Goal: Task Accomplishment & Management: Manage account settings

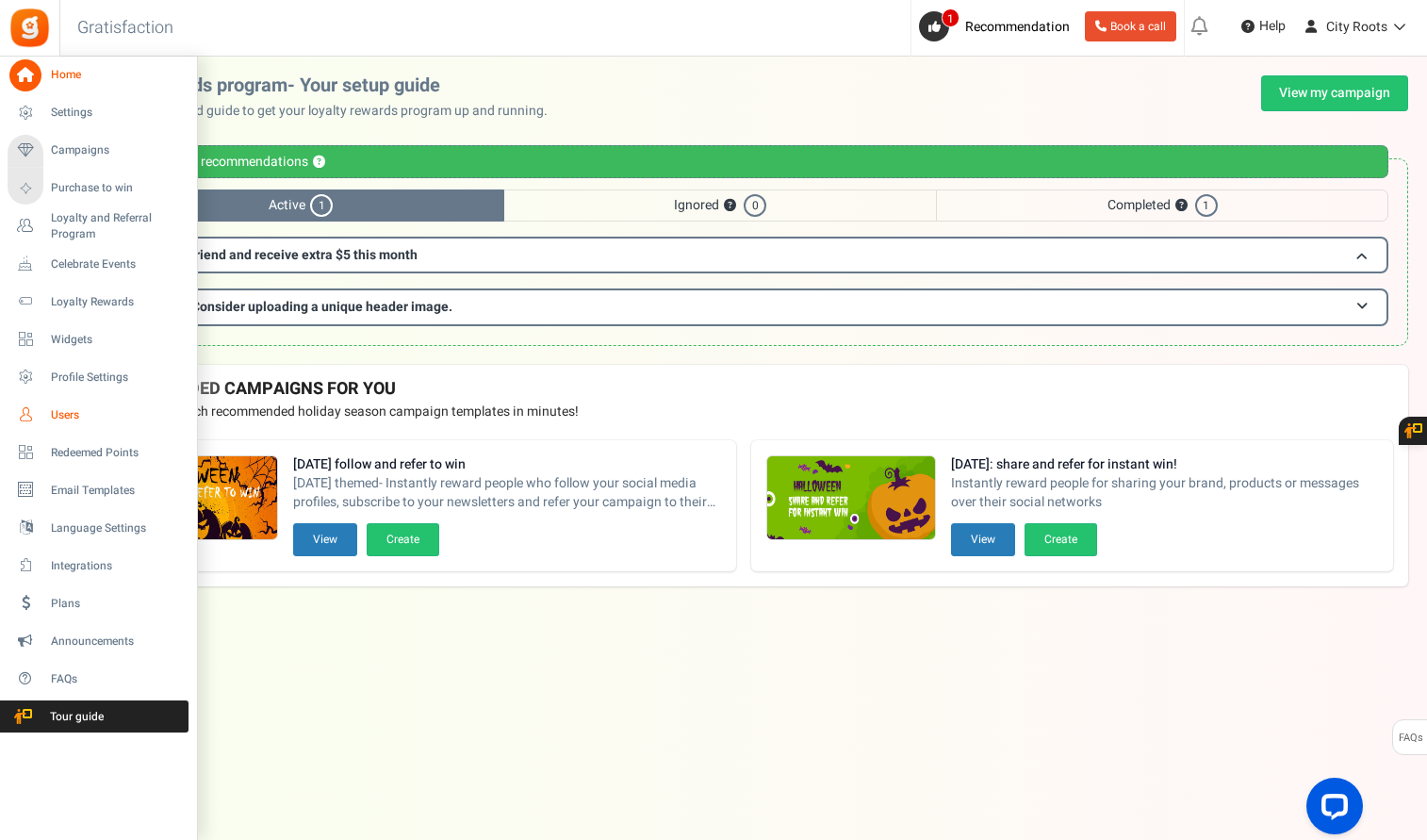
click at [64, 424] on link "Users" at bounding box center [98, 414] width 181 height 32
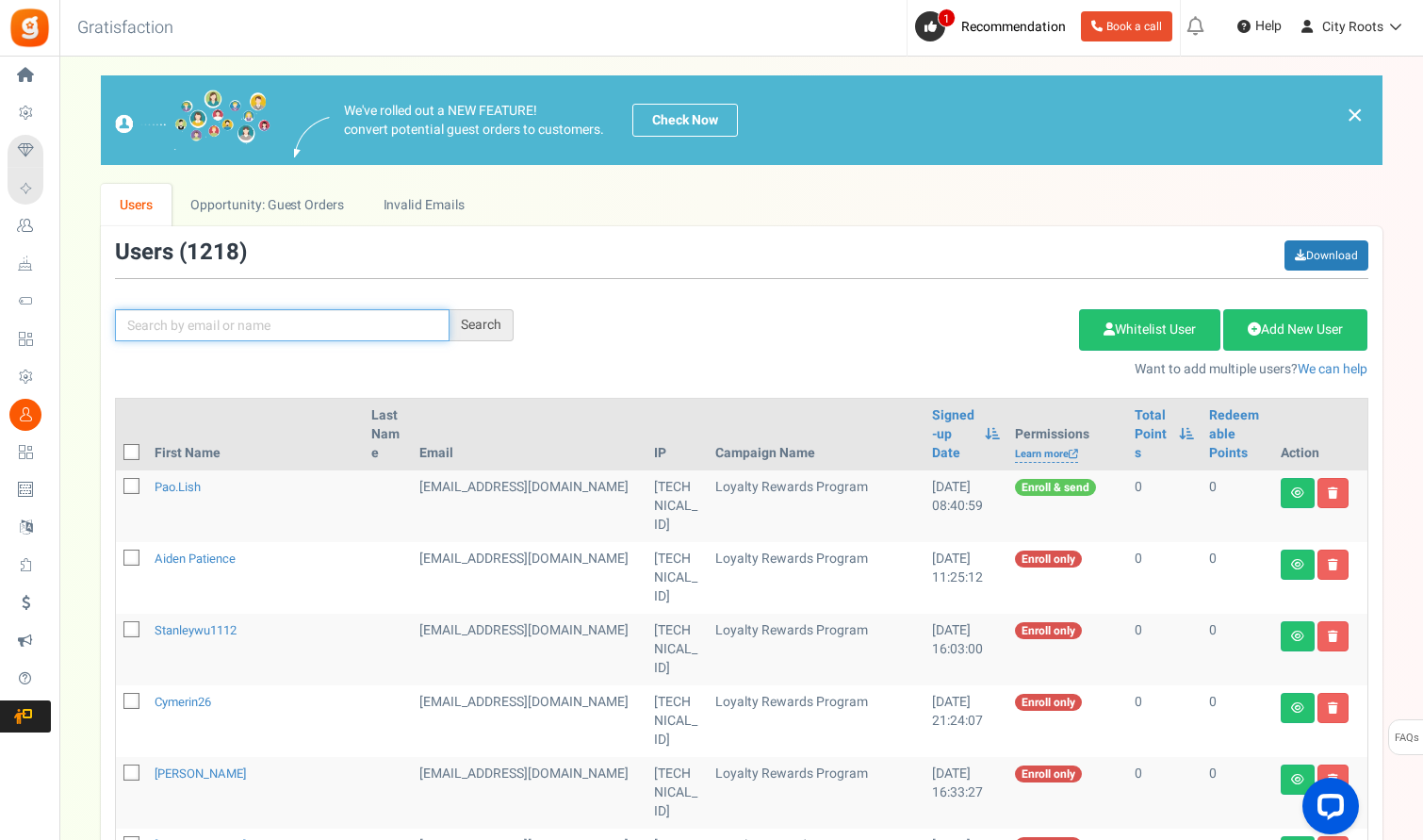
click at [308, 324] on input "text" at bounding box center [281, 325] width 334 height 32
type input "GARV"
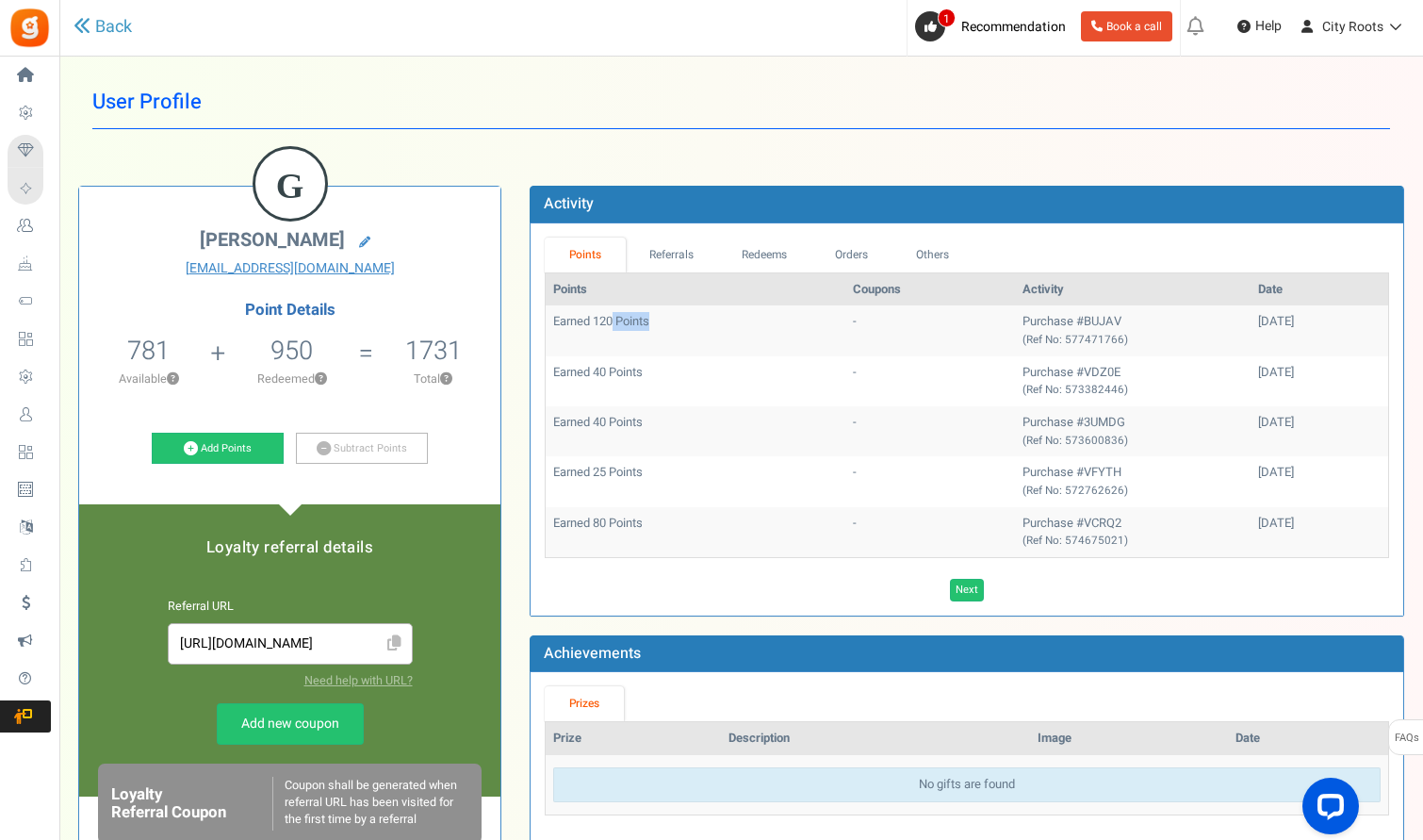
drag, startPoint x: 654, startPoint y: 312, endPoint x: 616, endPoint y: 313, distance: 38.0
click at [612, 313] on td "Earned 120 Points" at bounding box center [695, 330] width 300 height 50
click at [757, 340] on td "Earned 120 Points" at bounding box center [695, 330] width 300 height 50
click at [789, 255] on link "Redeems" at bounding box center [764, 255] width 94 height 35
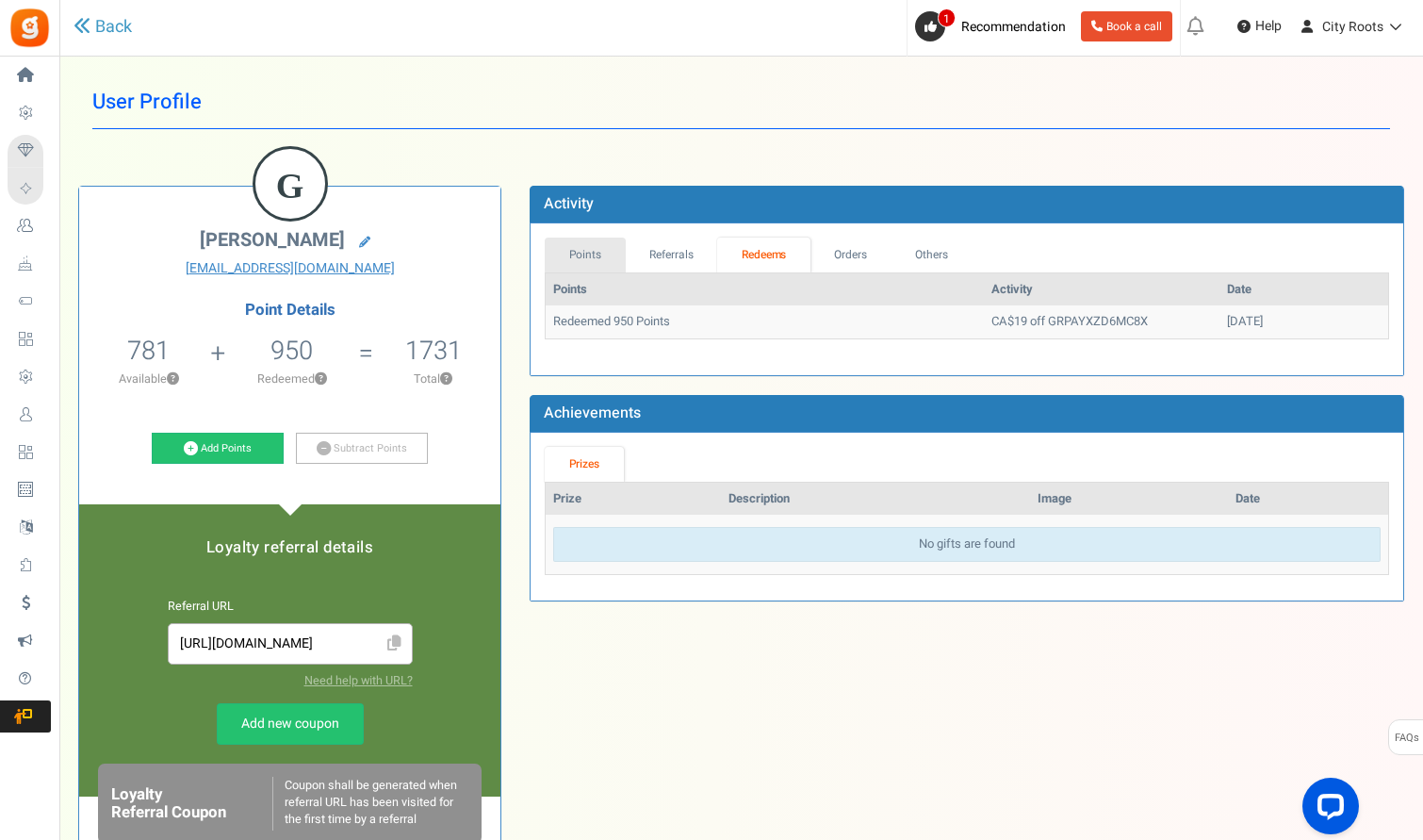
click at [592, 262] on link "Points" at bounding box center [585, 255] width 81 height 35
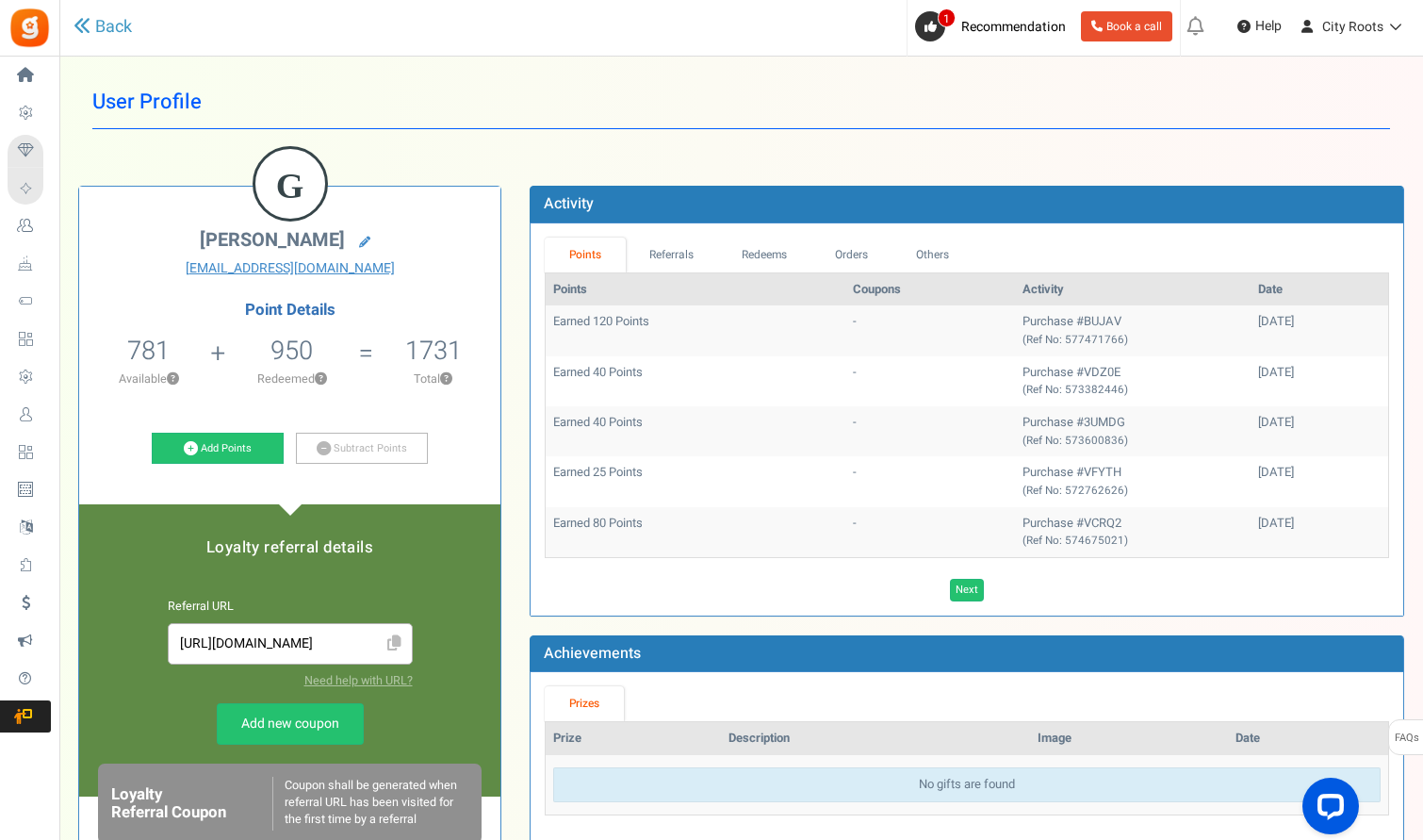
click at [561, 98] on h1 "User Profile" at bounding box center [741, 102] width 1298 height 54
click at [1278, 155] on div "User Profile Back G [PERSON_NAME] [EMAIL_ADDRESS][DOMAIN_NAME] Point Details 78…" at bounding box center [741, 568] width 1326 height 986
click at [1082, 136] on div "User Profile Back G [PERSON_NAME] [EMAIL_ADDRESS][DOMAIN_NAME] Point Details 78…" at bounding box center [741, 568] width 1326 height 986
click at [1251, 99] on h1 "User Profile" at bounding box center [741, 102] width 1298 height 54
drag, startPoint x: 959, startPoint y: 433, endPoint x: 987, endPoint y: 433, distance: 28.0
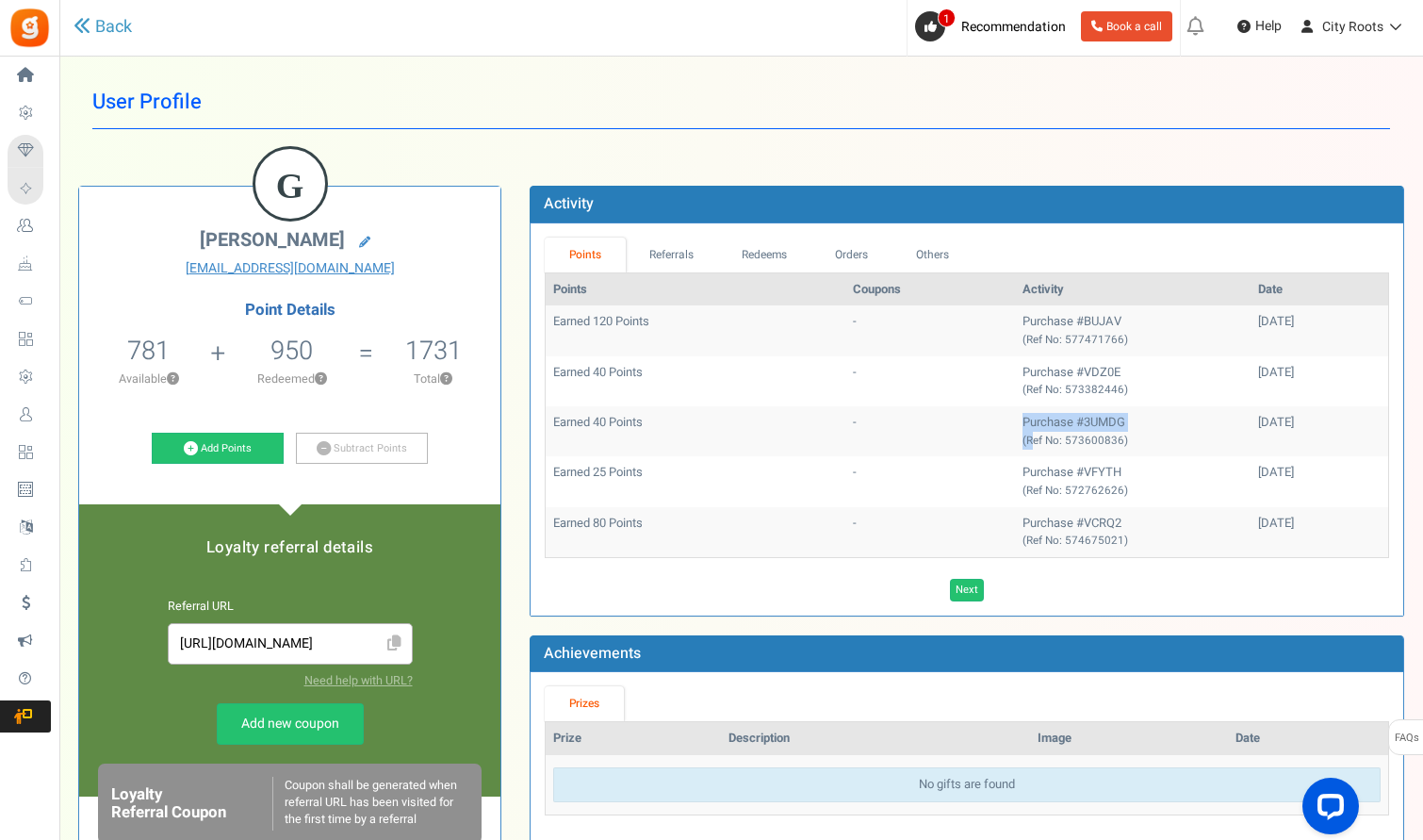
click at [985, 433] on tr "Earned 40 Points - Purchase #3UMDG (Ref No: 573600836) [DATE]" at bounding box center [966, 432] width 843 height 50
click at [1022, 446] on small "(Ref No: 573600836)" at bounding box center [1075, 440] width 106 height 16
click at [1283, 204] on div "Activity" at bounding box center [966, 204] width 874 height 38
drag, startPoint x: 1118, startPoint y: 590, endPoint x: 1050, endPoint y: 595, distance: 68.2
click at [1118, 590] on div "Next Loading..." at bounding box center [967, 590] width 873 height 22
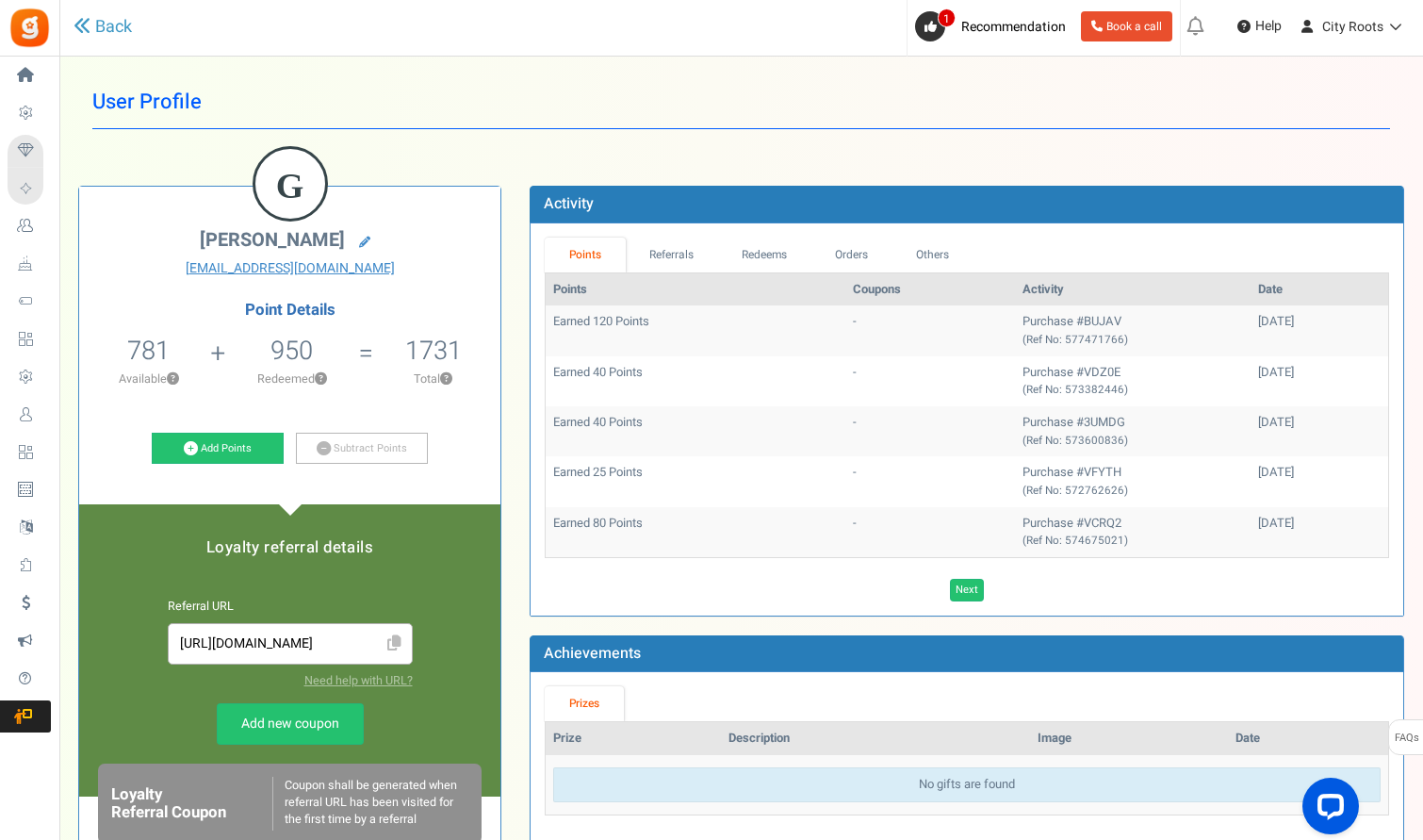
click at [1364, 87] on h1 "User Profile" at bounding box center [741, 102] width 1298 height 54
click at [1080, 136] on div "User Profile Back G [PERSON_NAME] [EMAIL_ADDRESS][DOMAIN_NAME] Point Details 78…" at bounding box center [741, 568] width 1326 height 986
click at [1121, 144] on div "User Profile Back G [PERSON_NAME] [EMAIL_ADDRESS][DOMAIN_NAME] Point Details 78…" at bounding box center [741, 568] width 1326 height 986
click at [1279, 174] on div "G [PERSON_NAME] [EMAIL_ADDRESS][DOMAIN_NAME] Point Details 781 781 Redeemable 0…" at bounding box center [742, 609] width 1355 height 905
click at [1211, 177] on div "G [PERSON_NAME] [EMAIL_ADDRESS][DOMAIN_NAME] Point Details 781 781 Redeemable 0…" at bounding box center [742, 609] width 1355 height 905
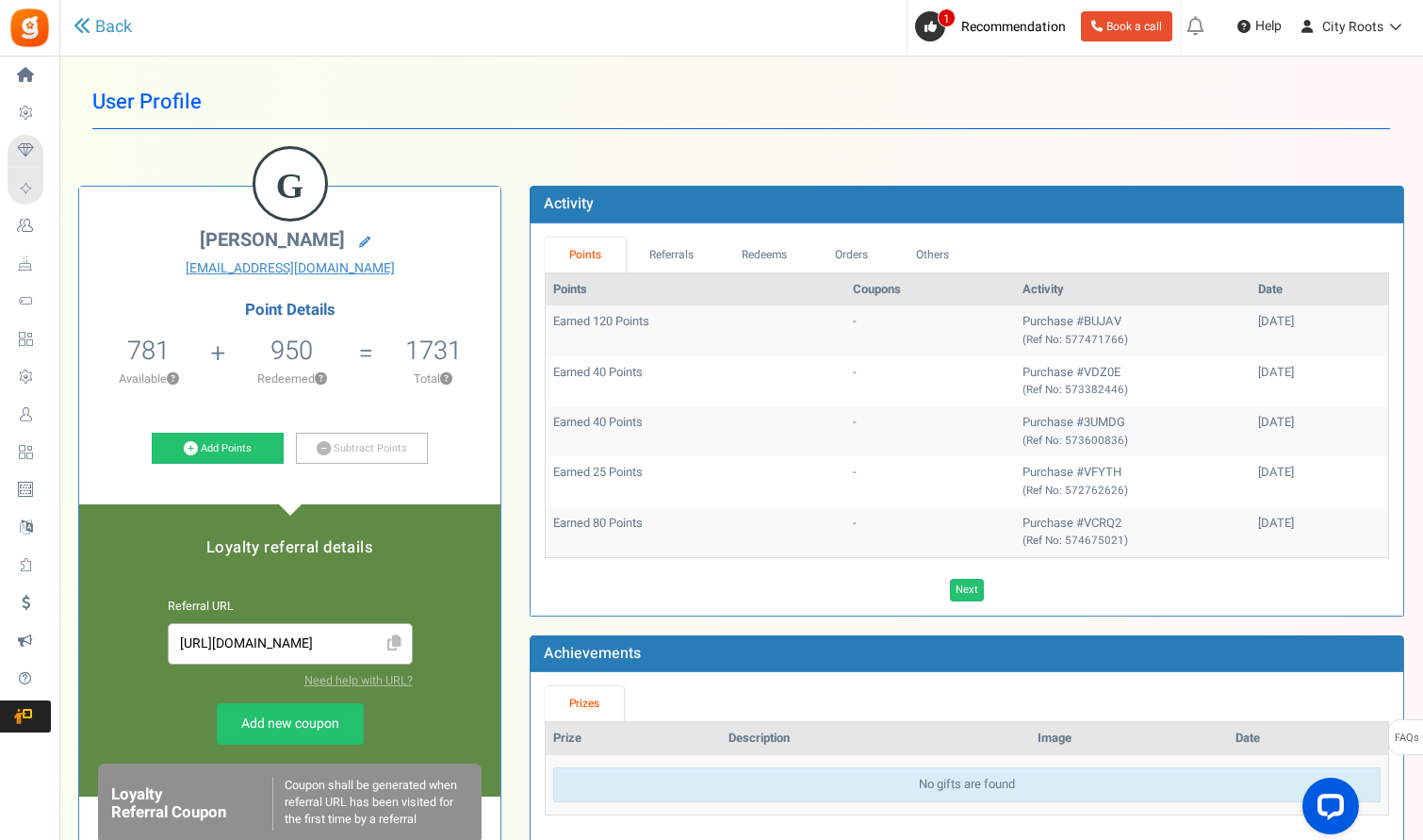
click at [1112, 144] on div "User Profile Back G [PERSON_NAME] [EMAIL_ADDRESS][DOMAIN_NAME] Point Details 78…" at bounding box center [741, 568] width 1326 height 986
click at [216, 446] on link "Add Points" at bounding box center [218, 448] width 132 height 32
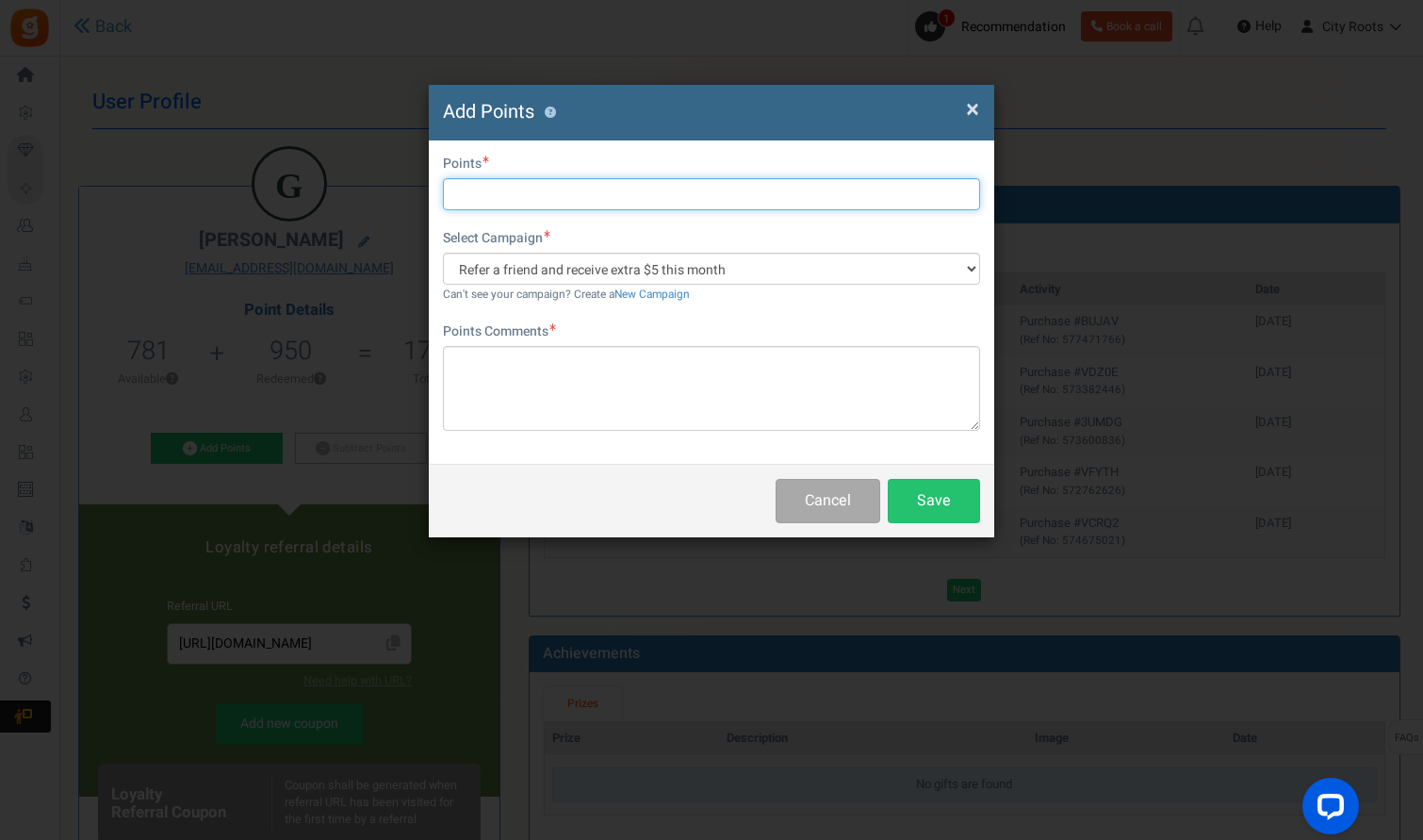
click at [676, 196] on input "text" at bounding box center [712, 194] width 538 height 32
type input "110"
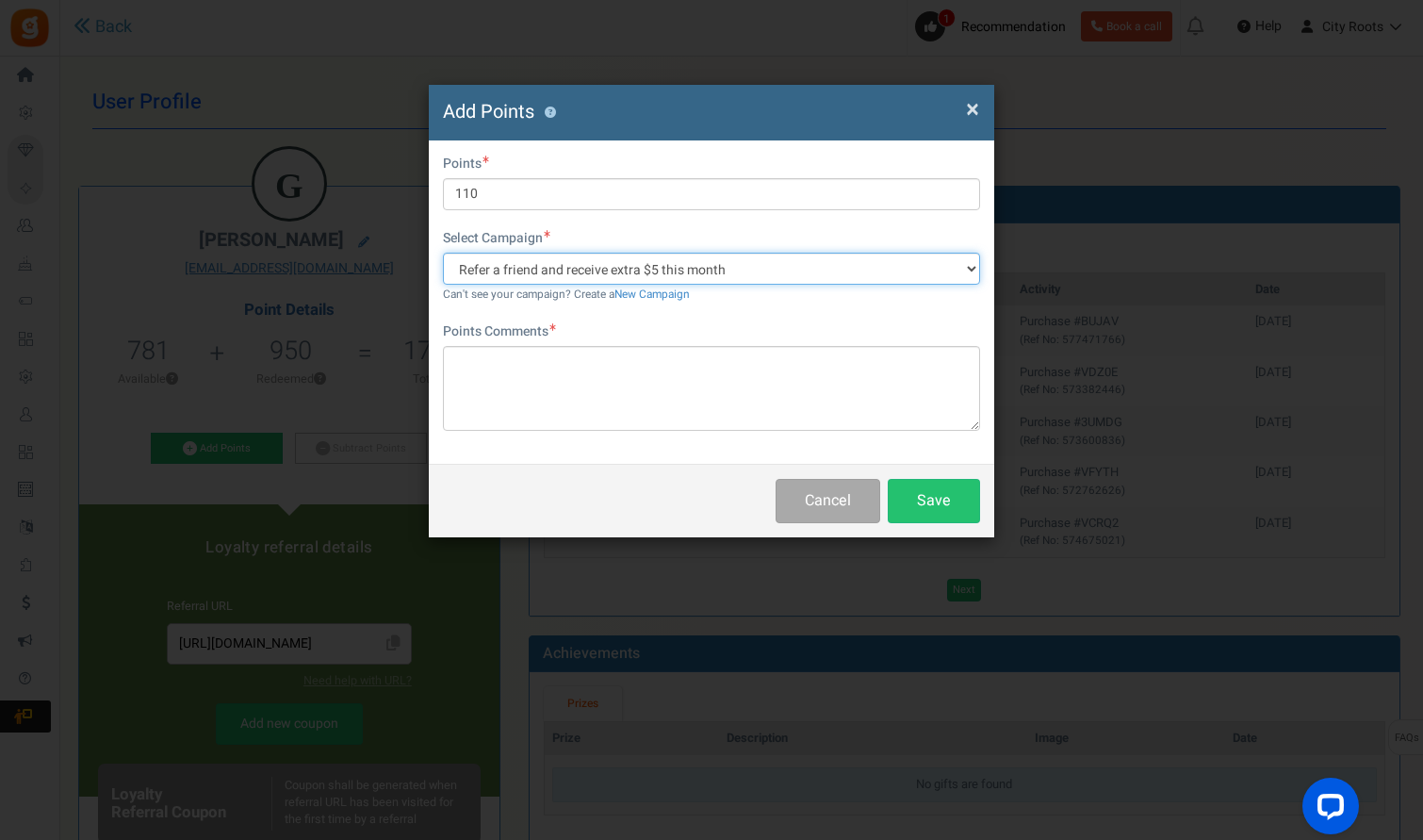
click at [658, 279] on select "Refer a friend and receive extra $5 this month" at bounding box center [712, 268] width 538 height 32
click at [658, 278] on select "Refer a friend and receive extra $5 this month" at bounding box center [712, 268] width 538 height 32
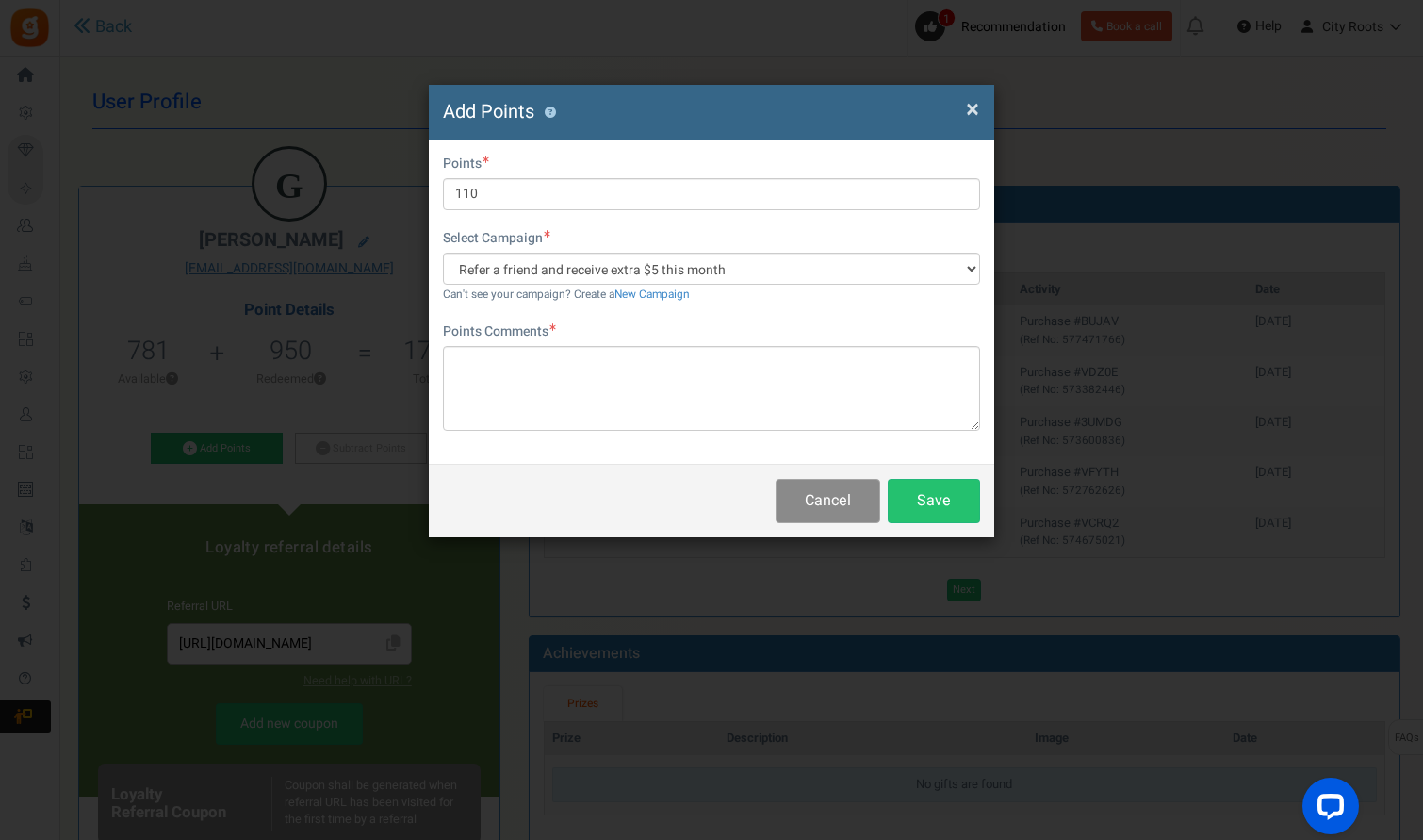
click at [837, 494] on button "Cancel" at bounding box center [828, 501] width 105 height 44
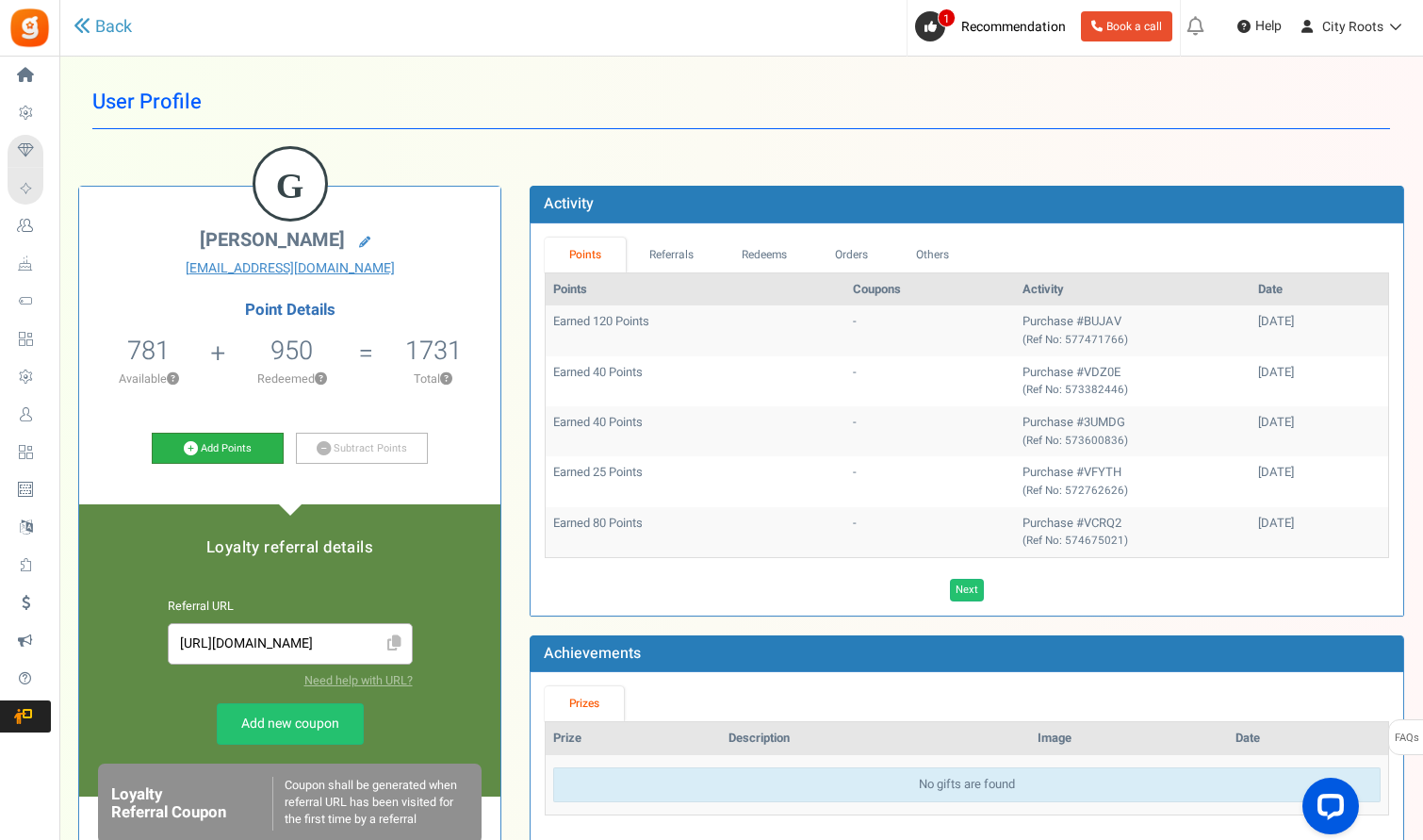
click at [247, 449] on link "Add Points" at bounding box center [218, 448] width 132 height 32
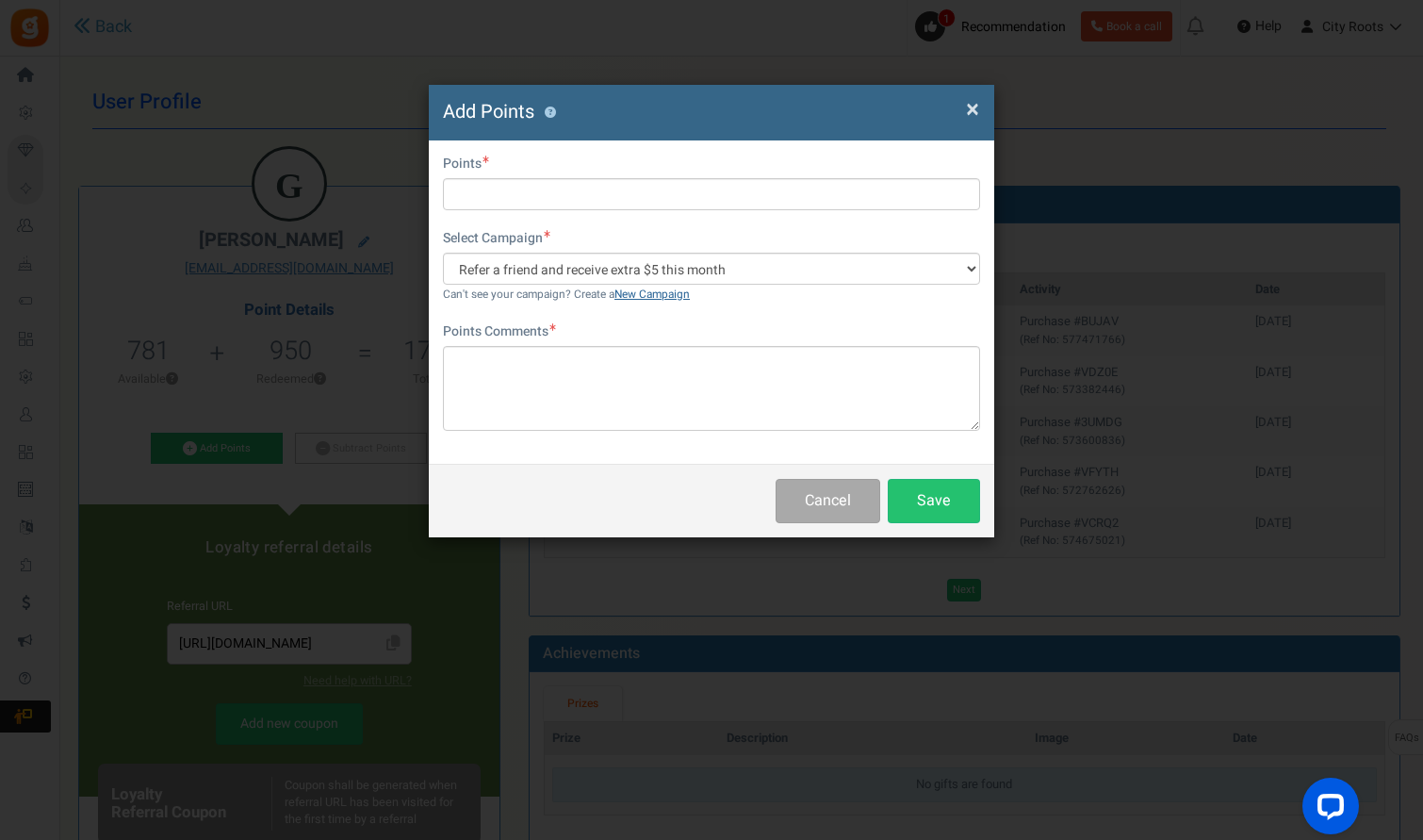
click at [646, 298] on link "New Campaign" at bounding box center [652, 294] width 75 height 16
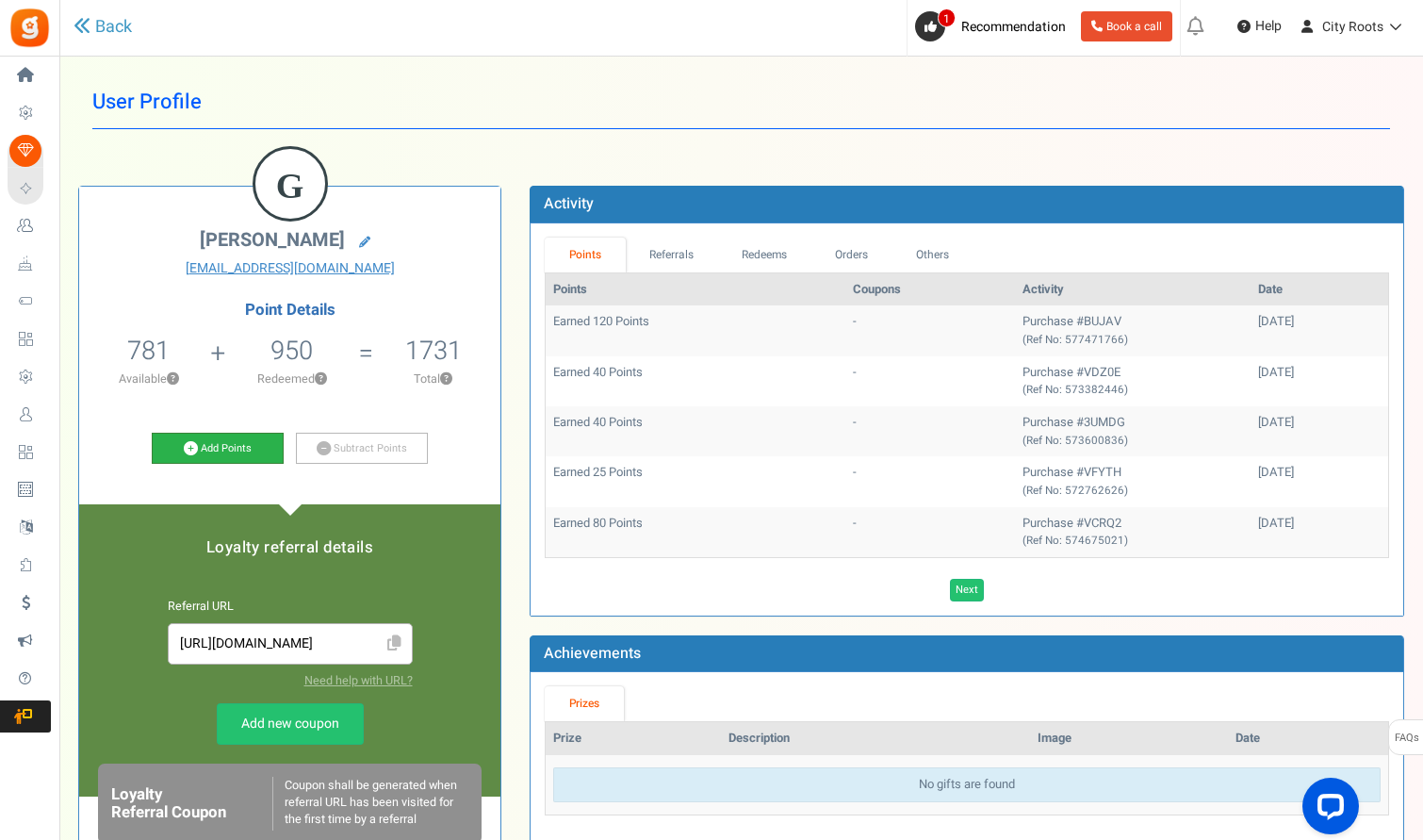
click at [257, 446] on link "Add Points" at bounding box center [218, 448] width 132 height 32
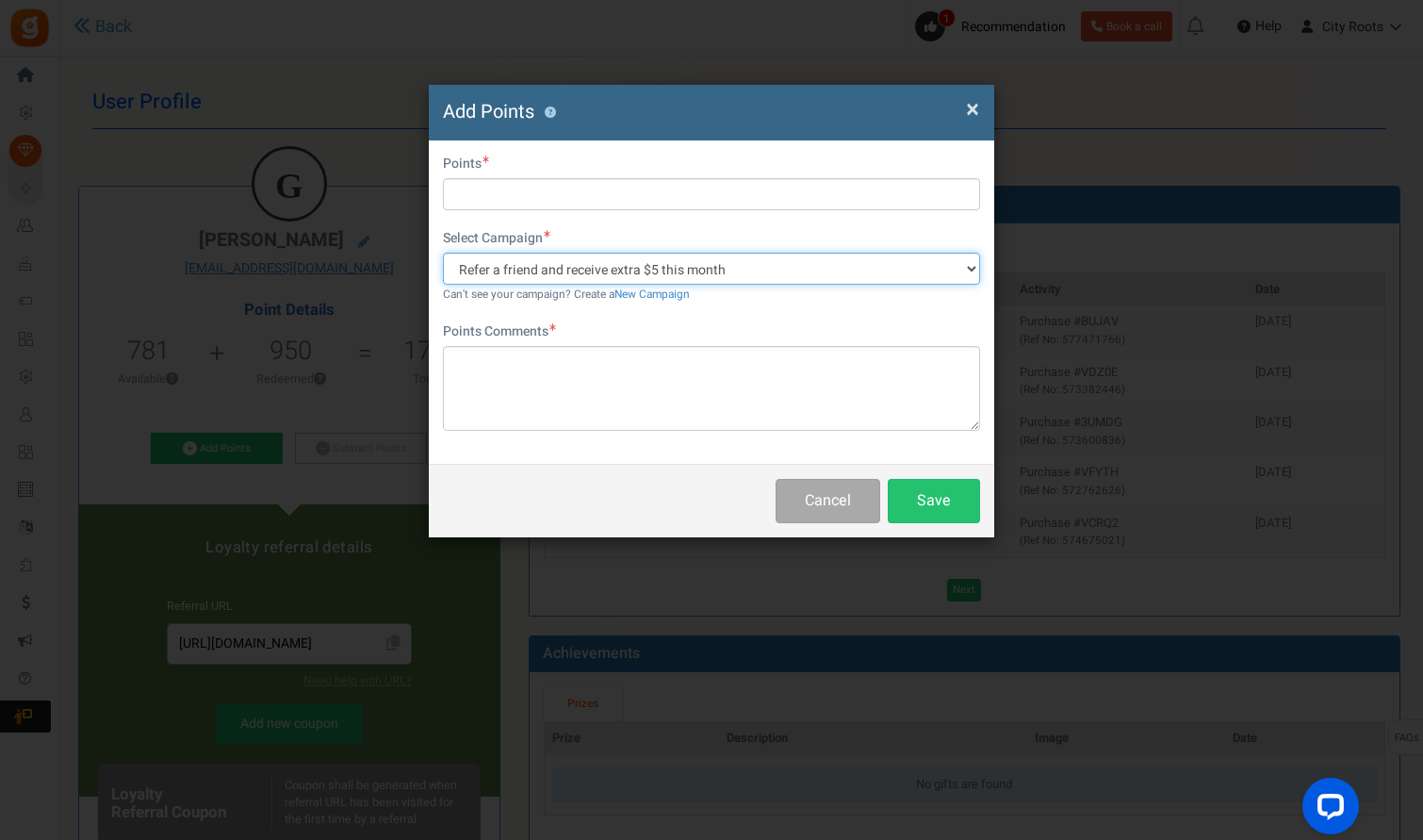
click at [685, 276] on select "Refer a friend and receive extra $5 this month" at bounding box center [712, 268] width 538 height 32
click at [651, 273] on select "Refer a friend and receive extra $5 this month" at bounding box center [712, 268] width 538 height 32
click at [837, 268] on select "Refer a friend and receive extra $5 this month" at bounding box center [712, 268] width 538 height 32
drag, startPoint x: 804, startPoint y: 280, endPoint x: 672, endPoint y: 284, distance: 132.1
click at [804, 280] on select "Refer a friend and receive extra $5 this month" at bounding box center [712, 268] width 538 height 32
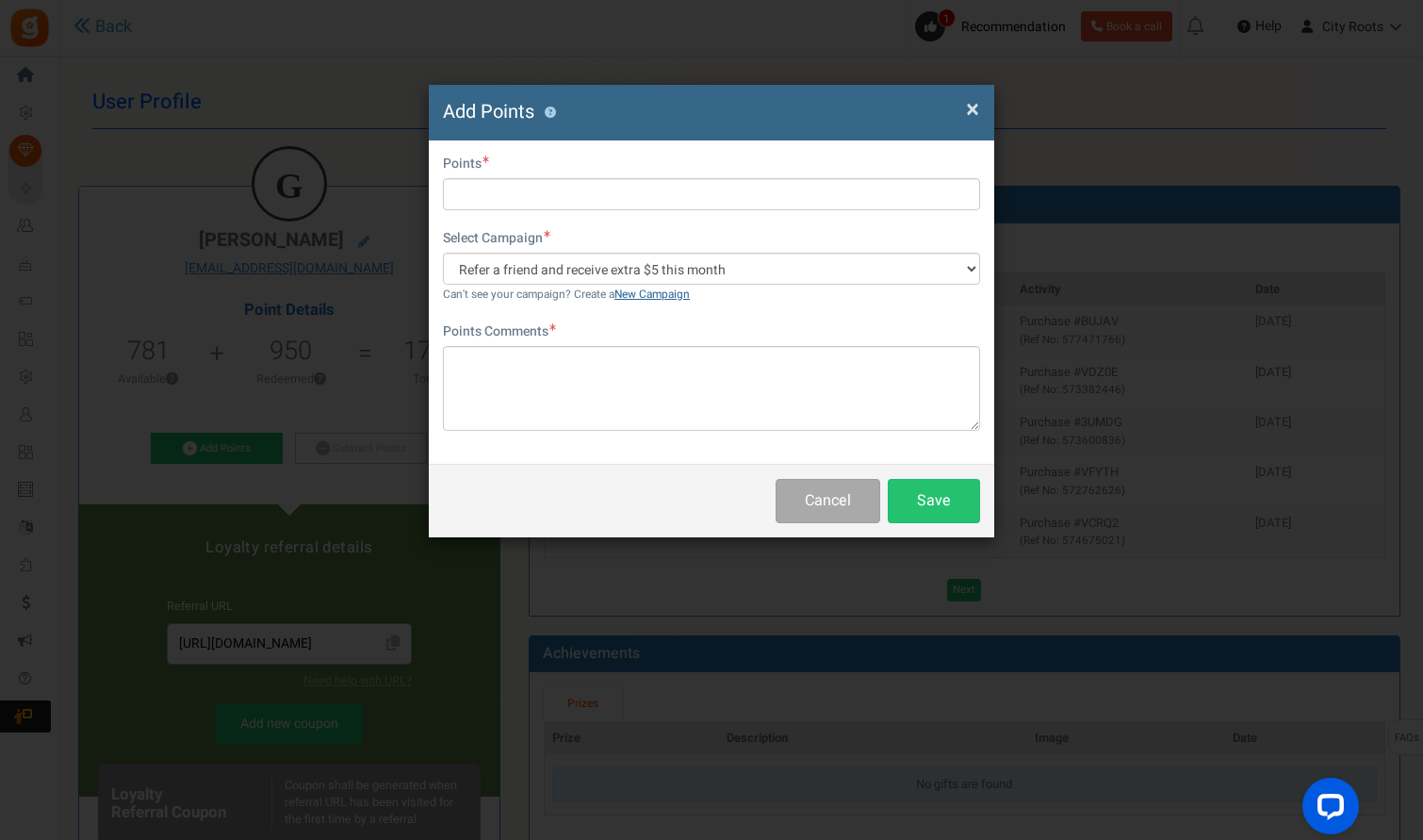
click at [668, 299] on link "New Campaign" at bounding box center [652, 294] width 75 height 16
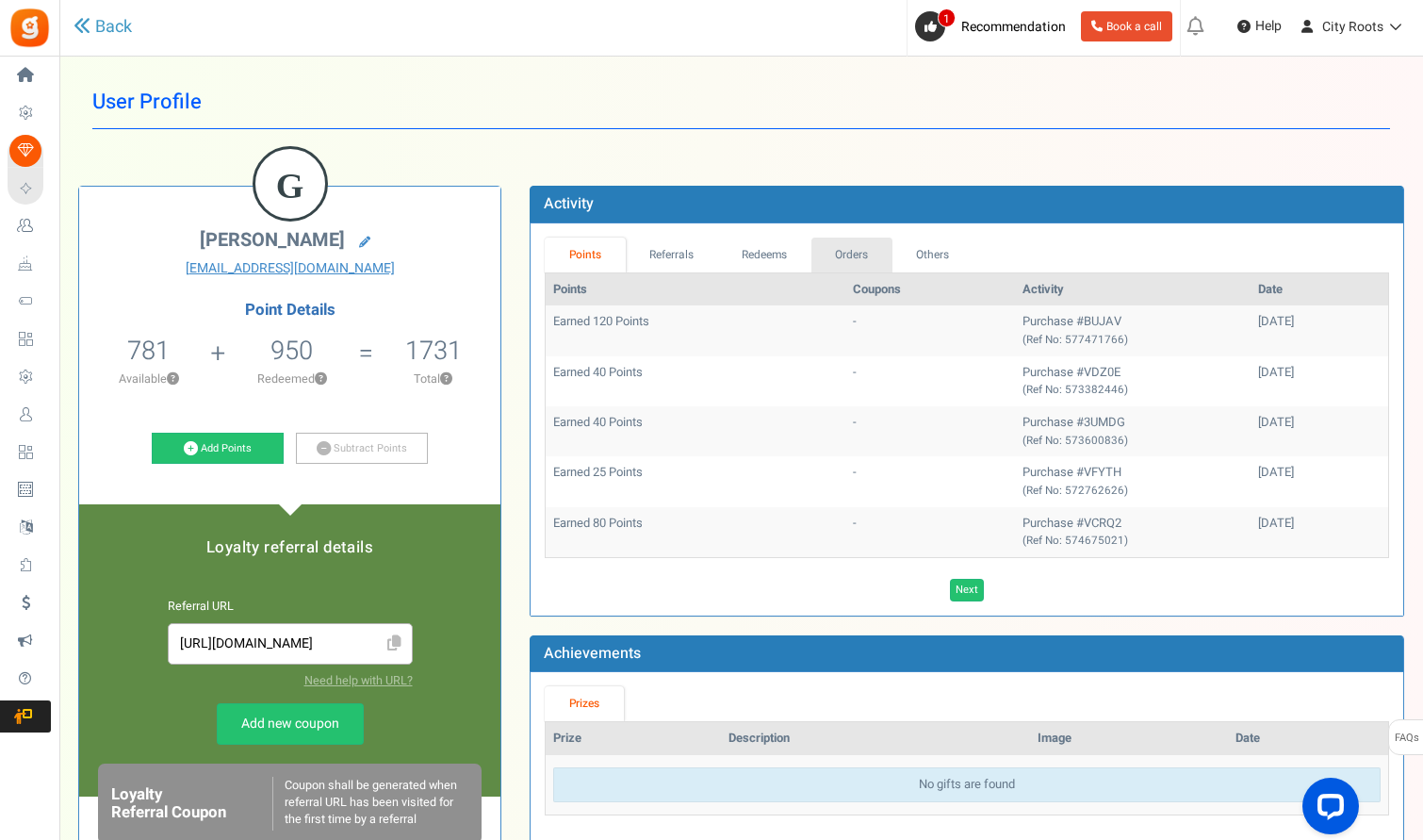
click at [868, 253] on link "Orders" at bounding box center [852, 255] width 81 height 35
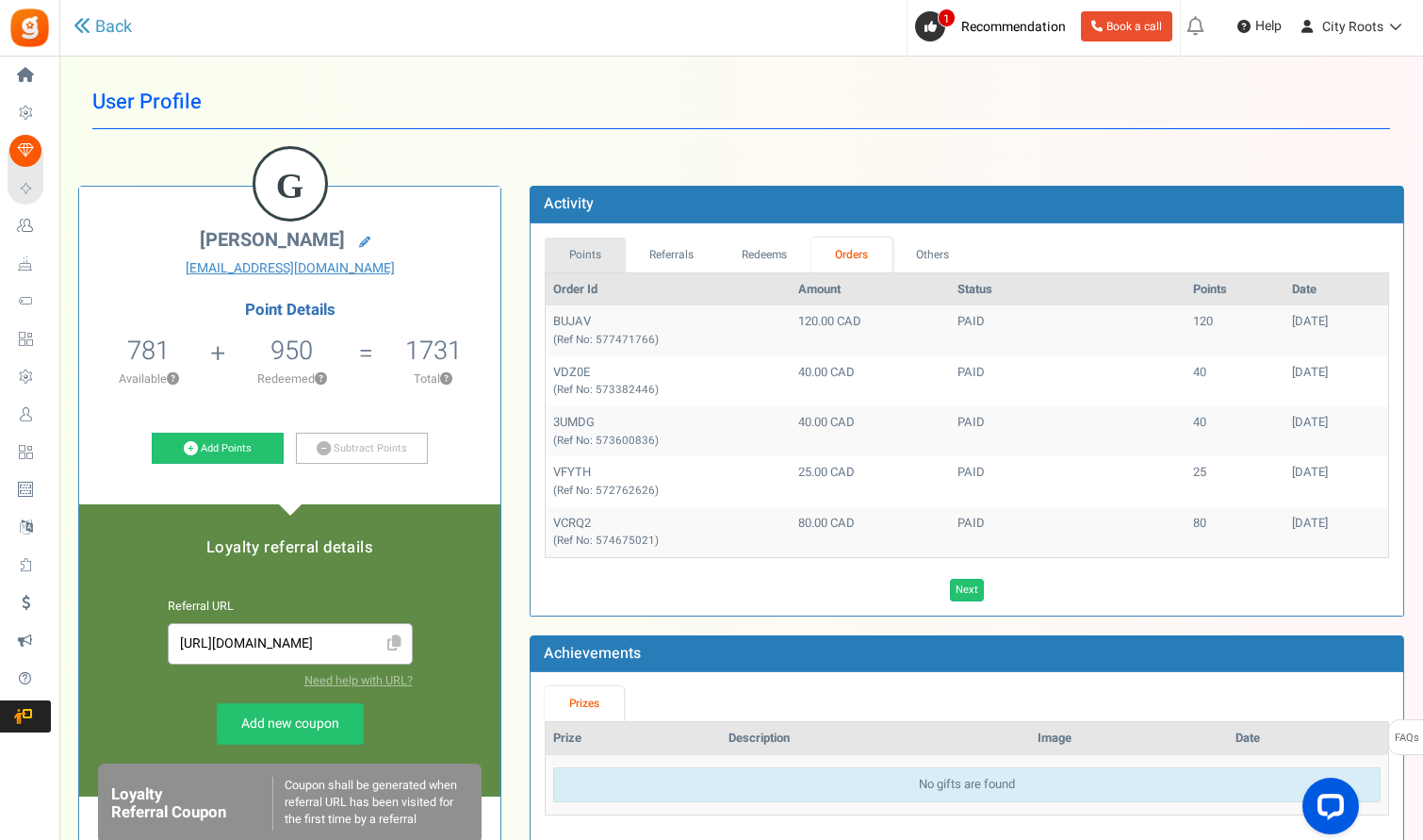
click at [582, 259] on link "Points" at bounding box center [585, 255] width 81 height 35
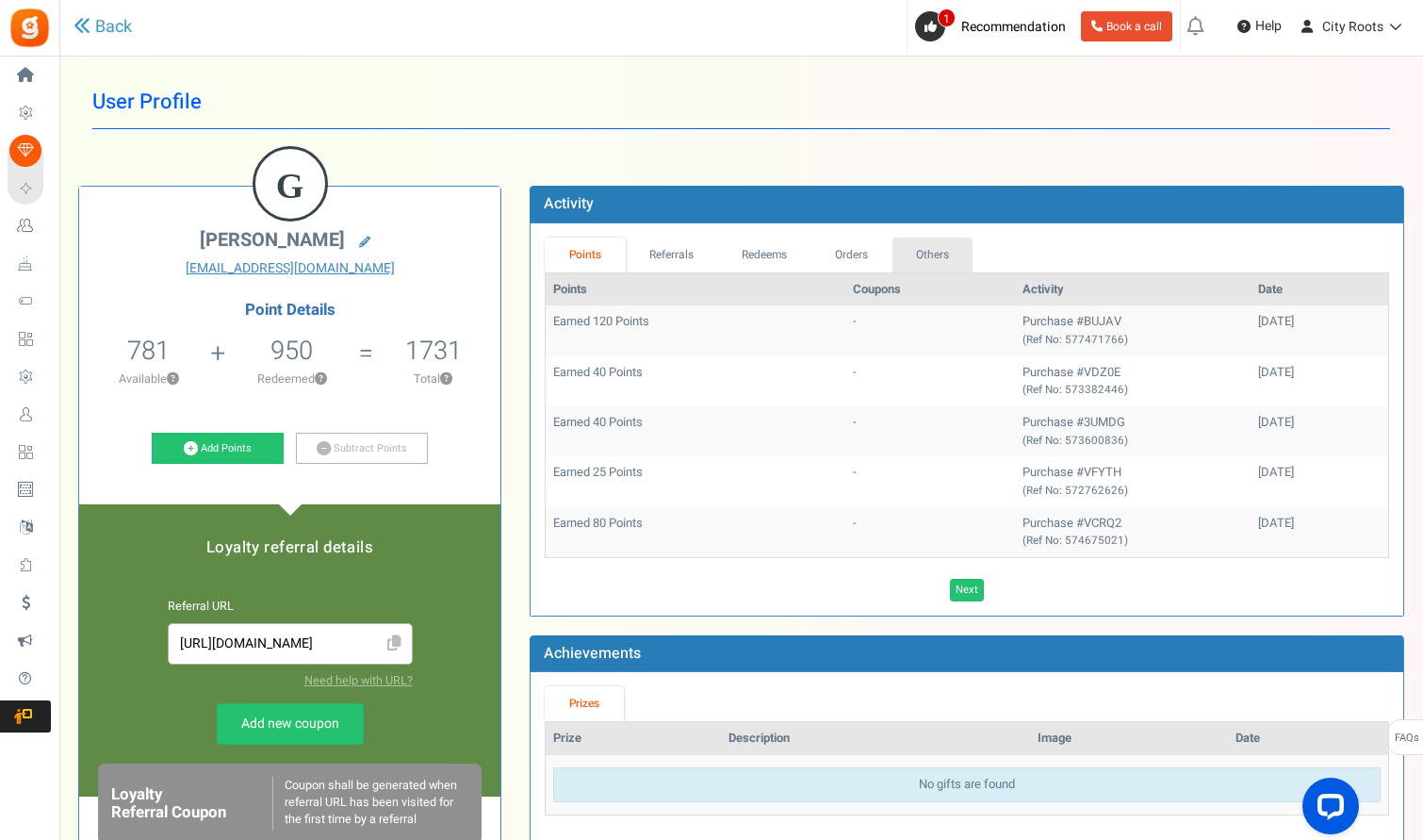
click at [931, 254] on link "Others" at bounding box center [933, 255] width 81 height 35
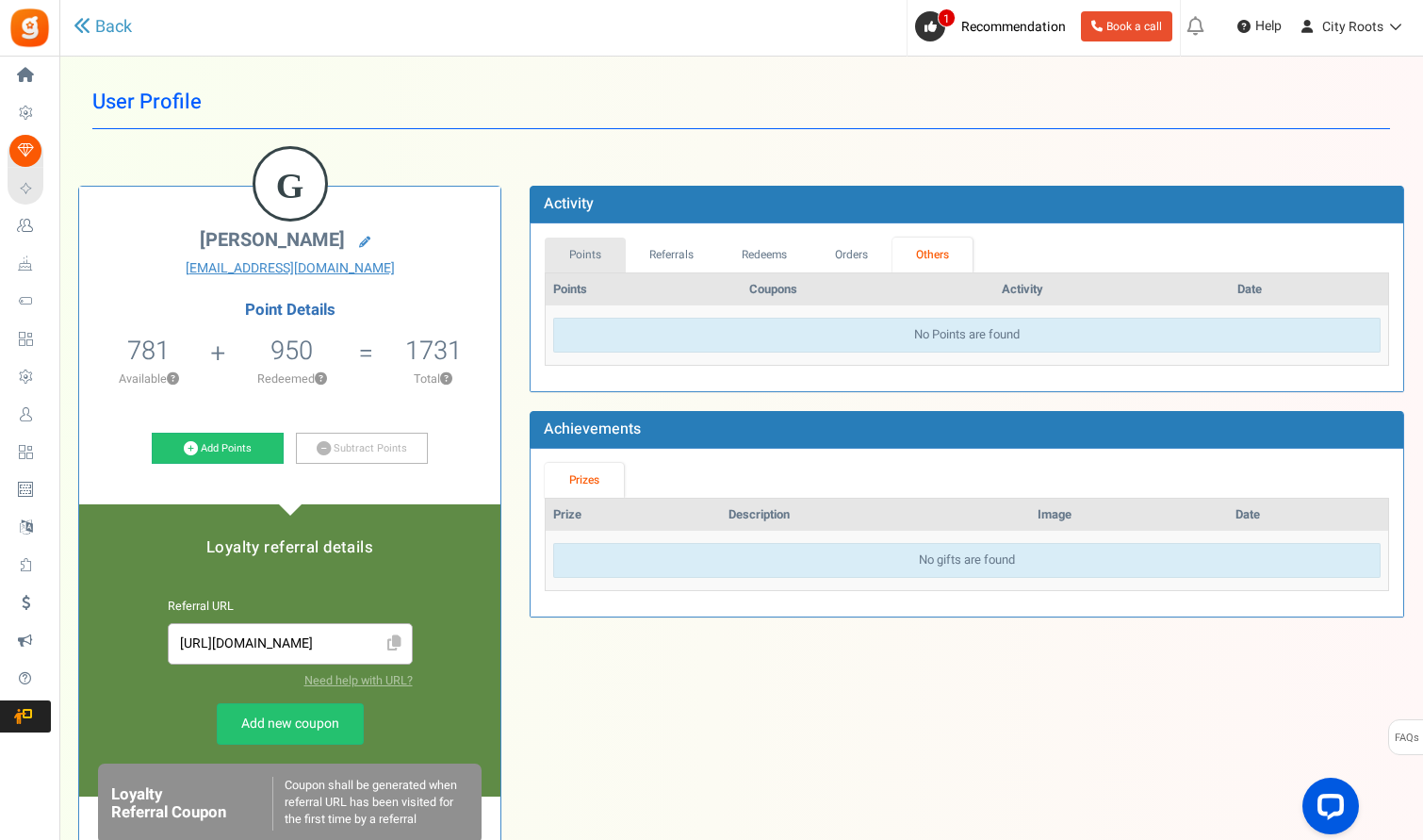
click at [608, 252] on link "Points" at bounding box center [585, 255] width 81 height 35
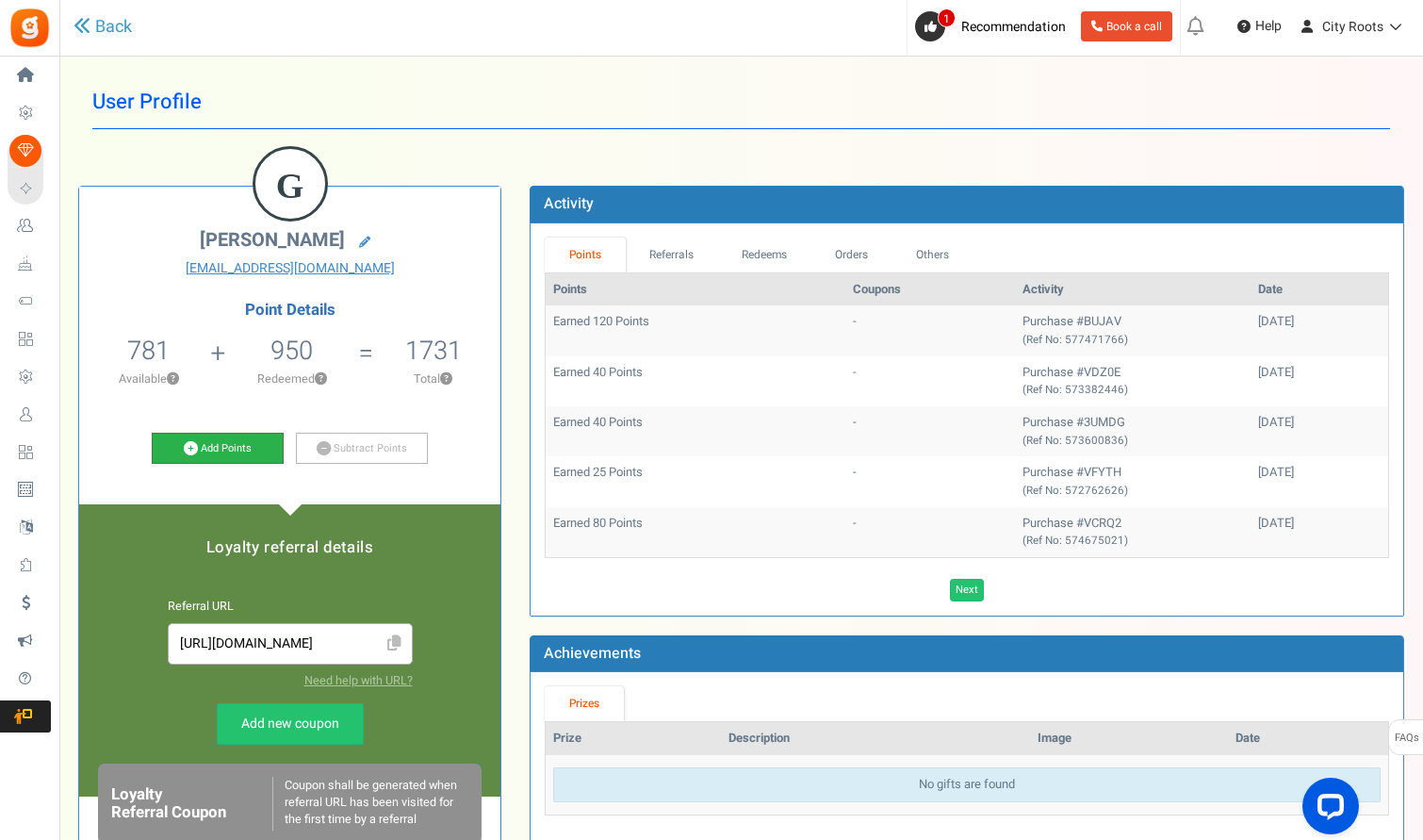
click at [245, 437] on link "Add Points" at bounding box center [218, 448] width 132 height 32
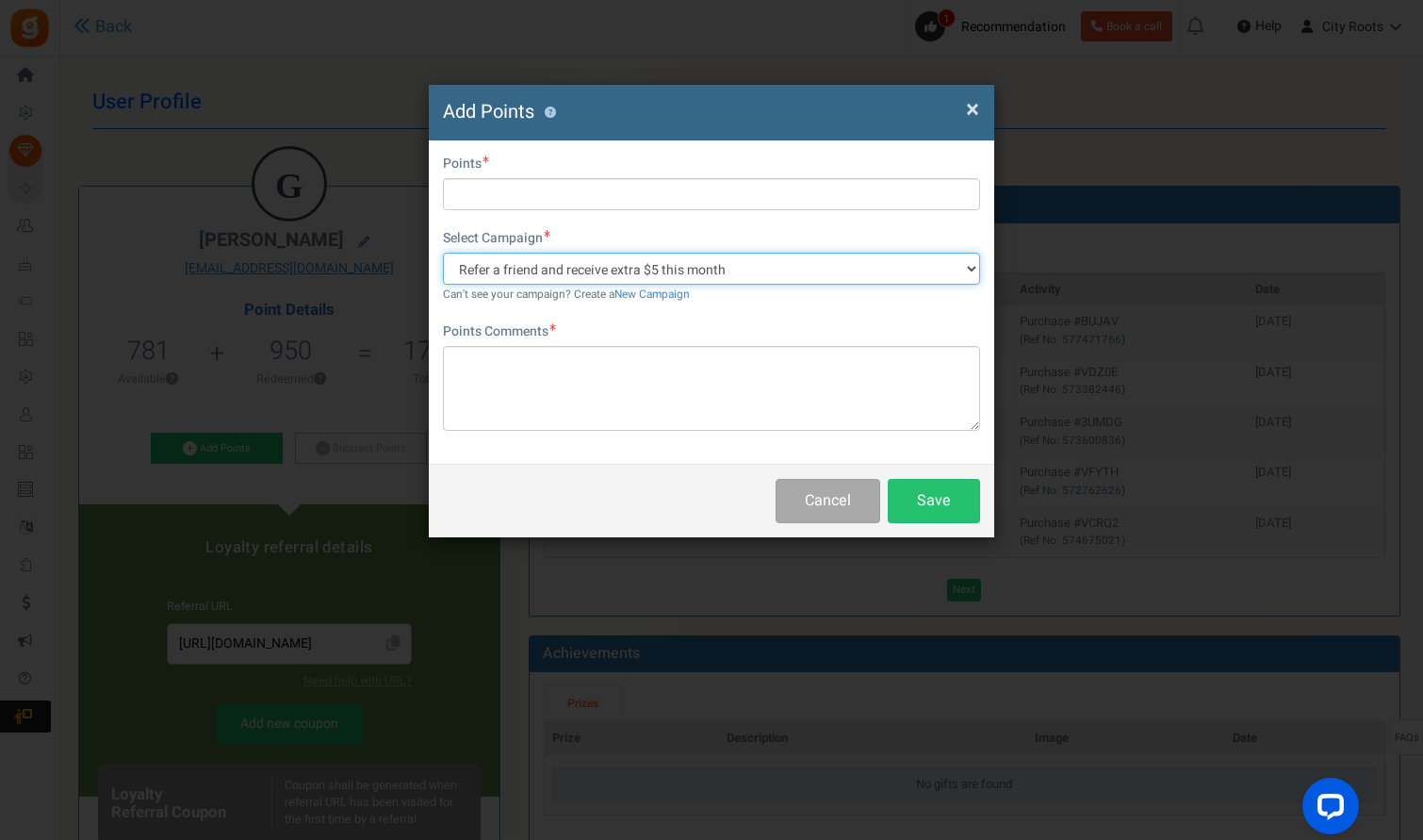
click at [636, 276] on select "Refer a friend and receive extra $5 this month" at bounding box center [712, 268] width 538 height 32
click at [648, 271] on select "Refer a friend and receive extra $5 this month" at bounding box center [712, 268] width 538 height 32
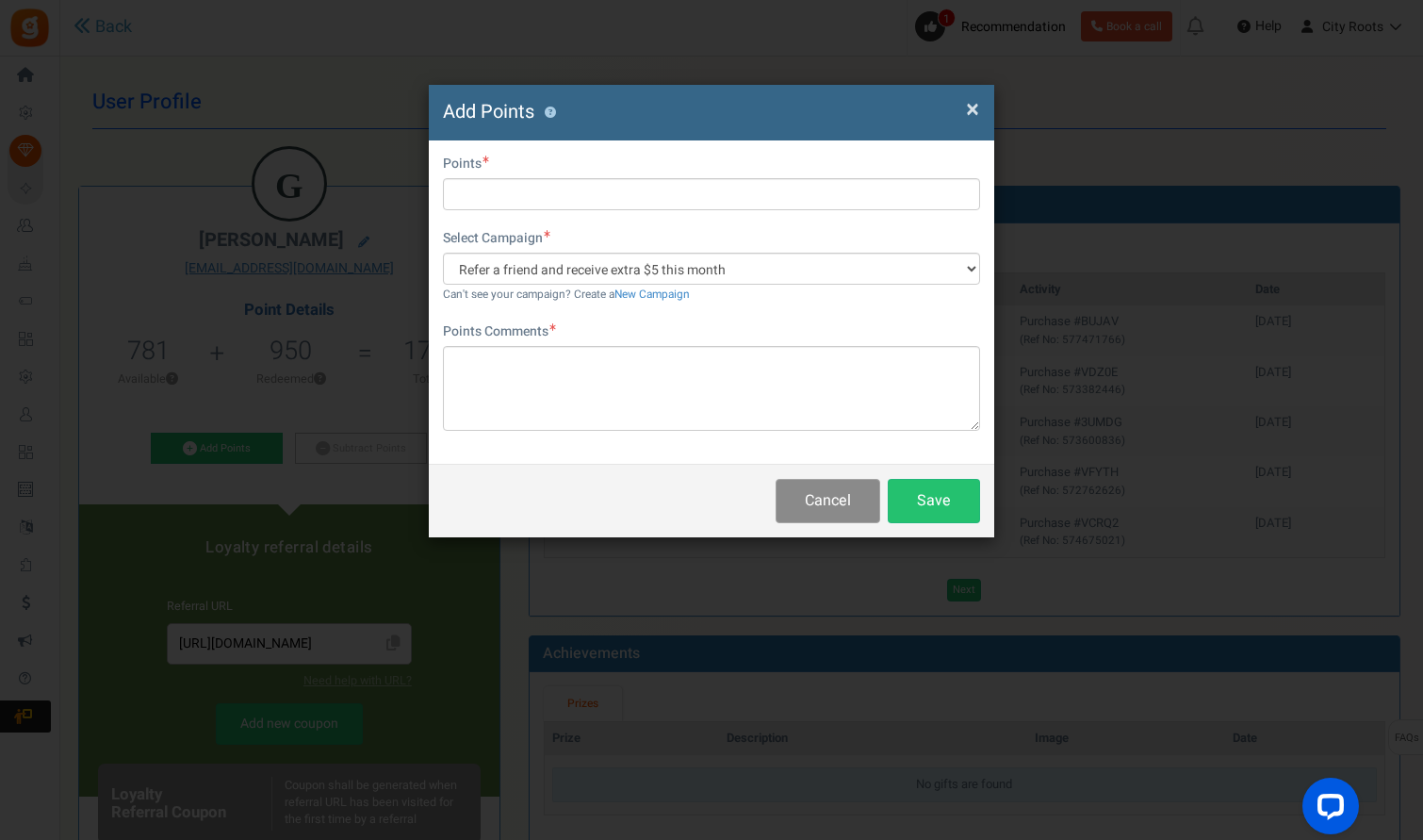
click at [848, 500] on button "Cancel" at bounding box center [828, 501] width 105 height 44
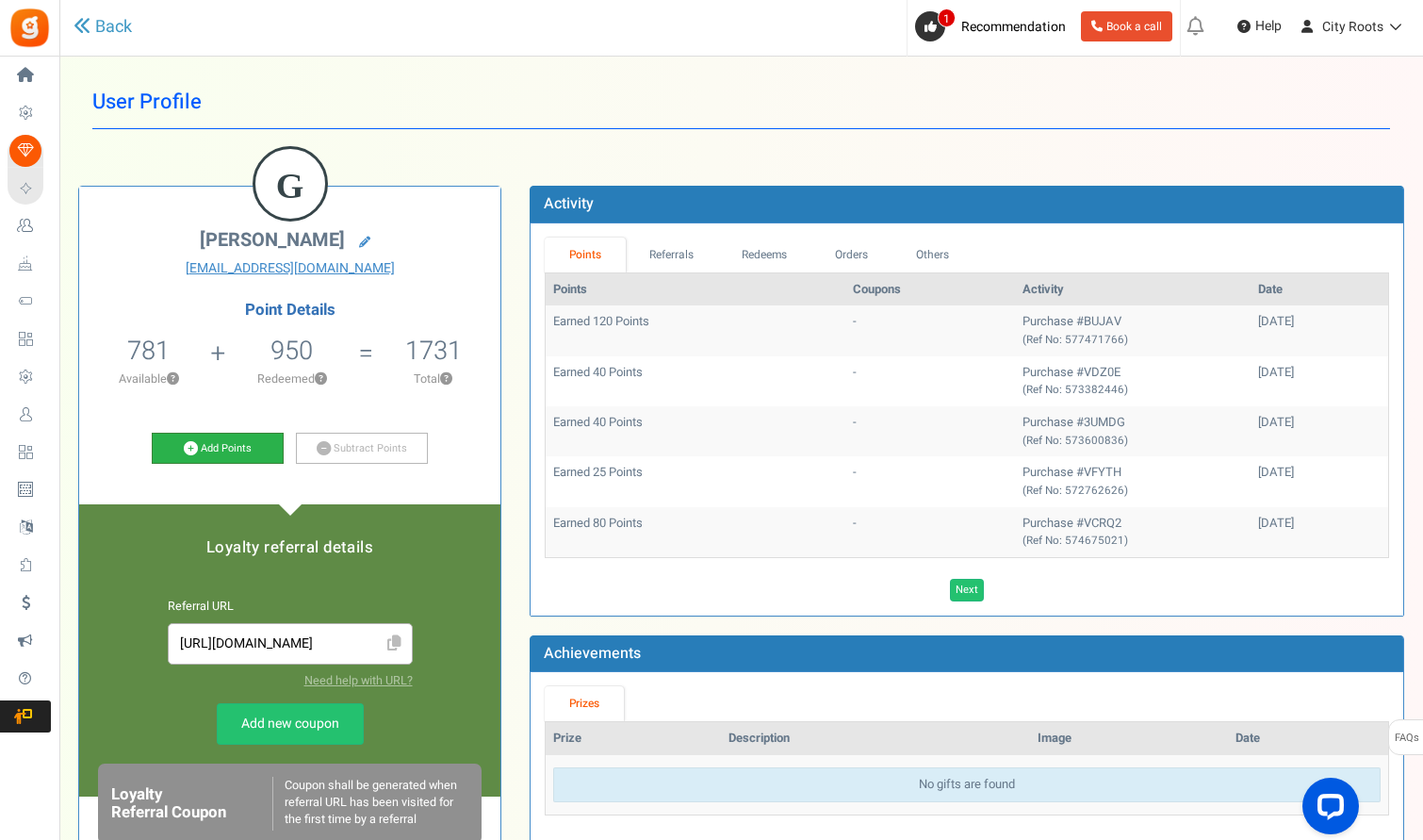
click at [247, 439] on link "Add Points" at bounding box center [218, 448] width 132 height 32
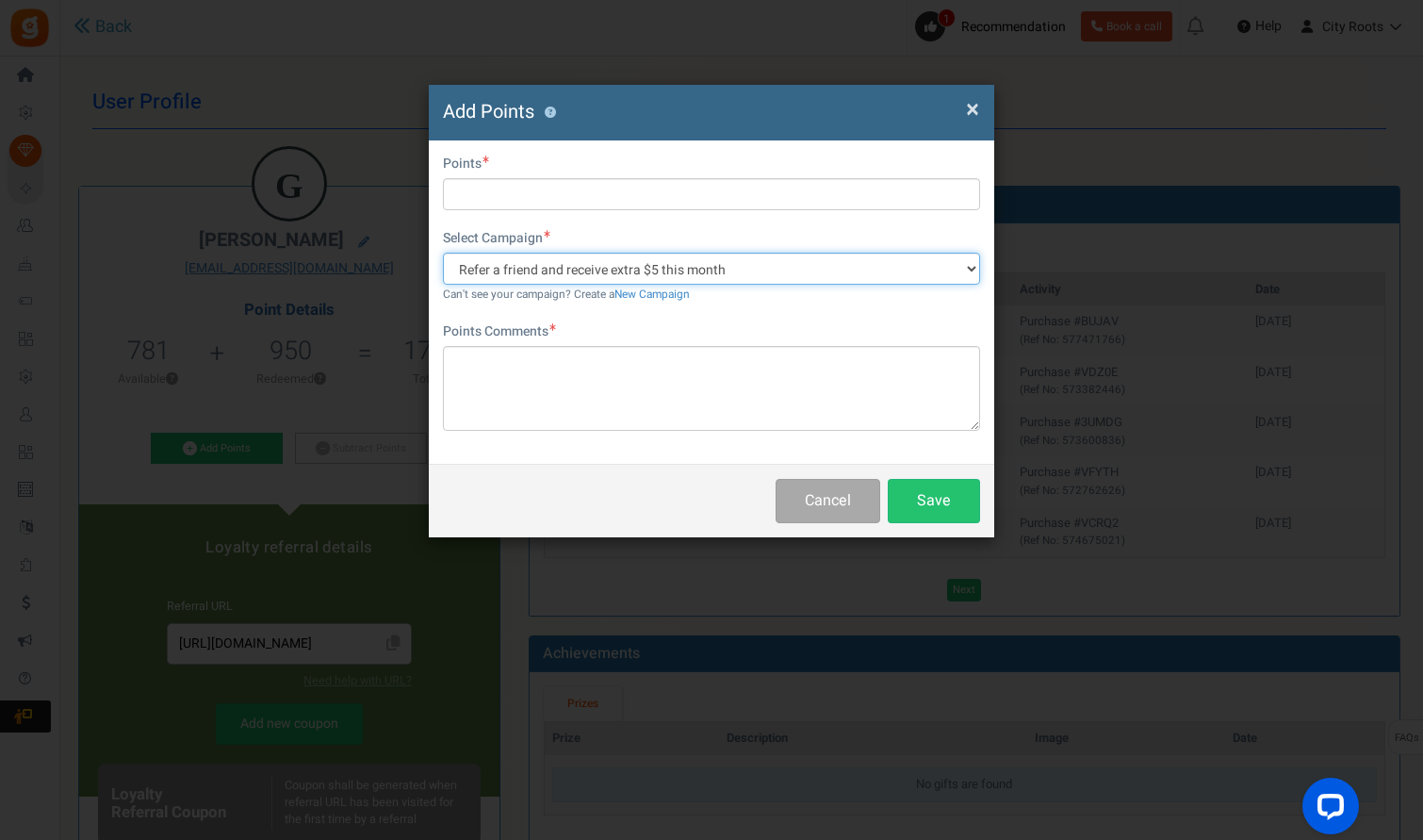
click at [754, 276] on select "Refer a friend and receive extra $5 this month" at bounding box center [712, 268] width 538 height 32
click at [906, 270] on select "Refer a friend and receive extra $5 this month" at bounding box center [712, 268] width 538 height 32
click at [677, 274] on select "Refer a friend and receive extra $5 this month" at bounding box center [712, 268] width 538 height 32
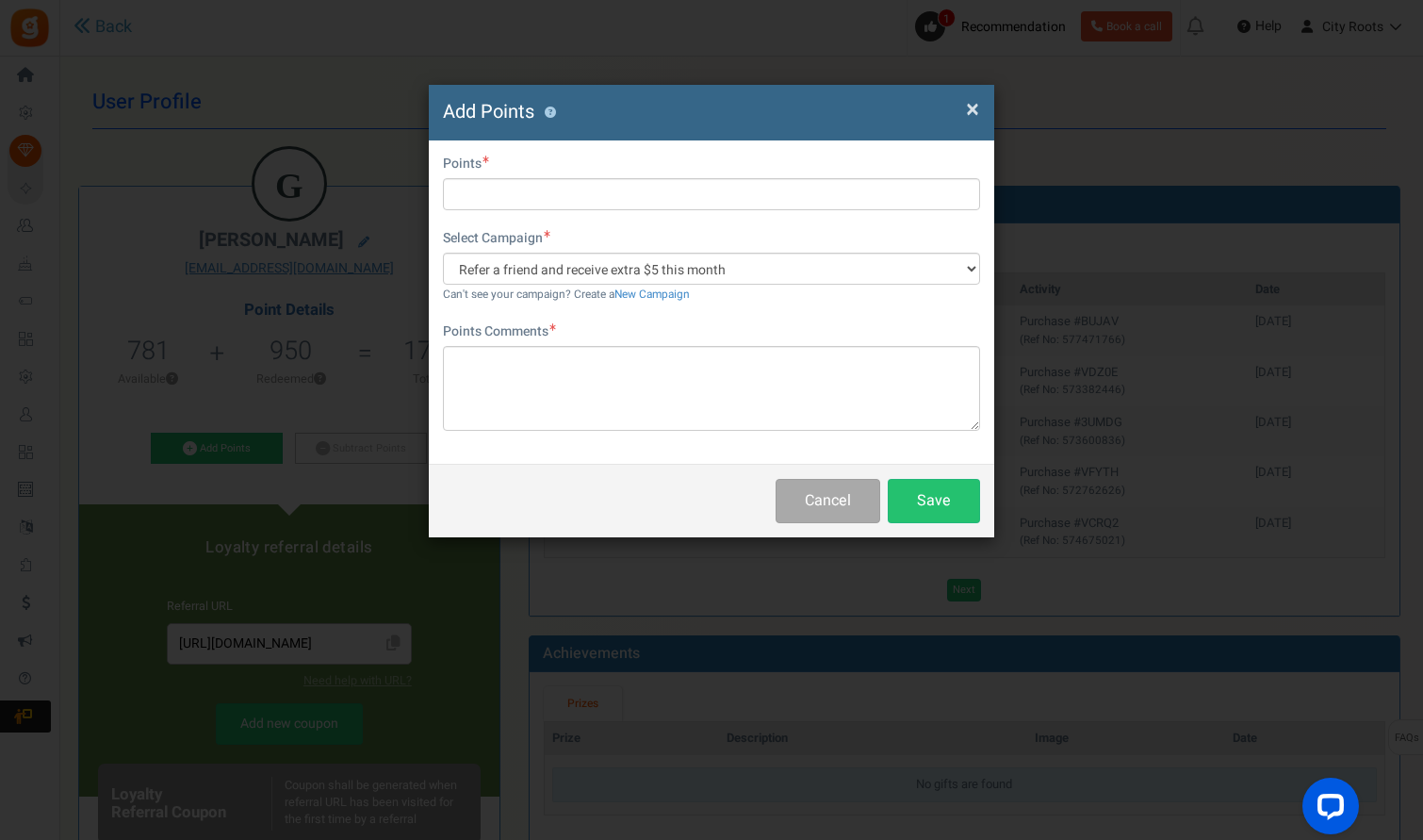
click at [672, 283] on div "Select Campaign Refer a friend and receive extra $5 this month Can't see your c…" at bounding box center [712, 266] width 538 height 74
click at [653, 301] on link "New Campaign" at bounding box center [652, 294] width 75 height 16
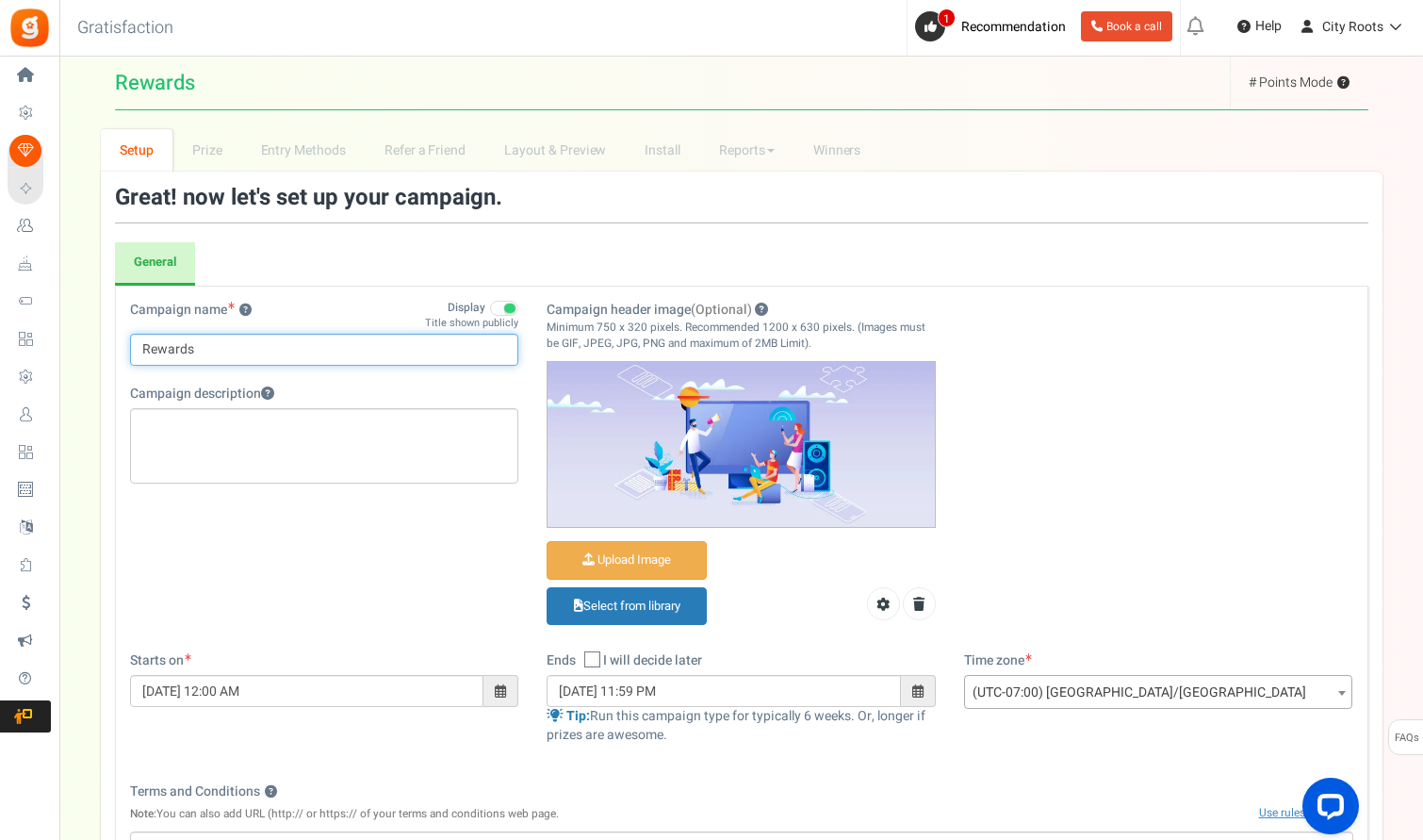
click at [298, 359] on input "Rewards" at bounding box center [325, 349] width 389 height 32
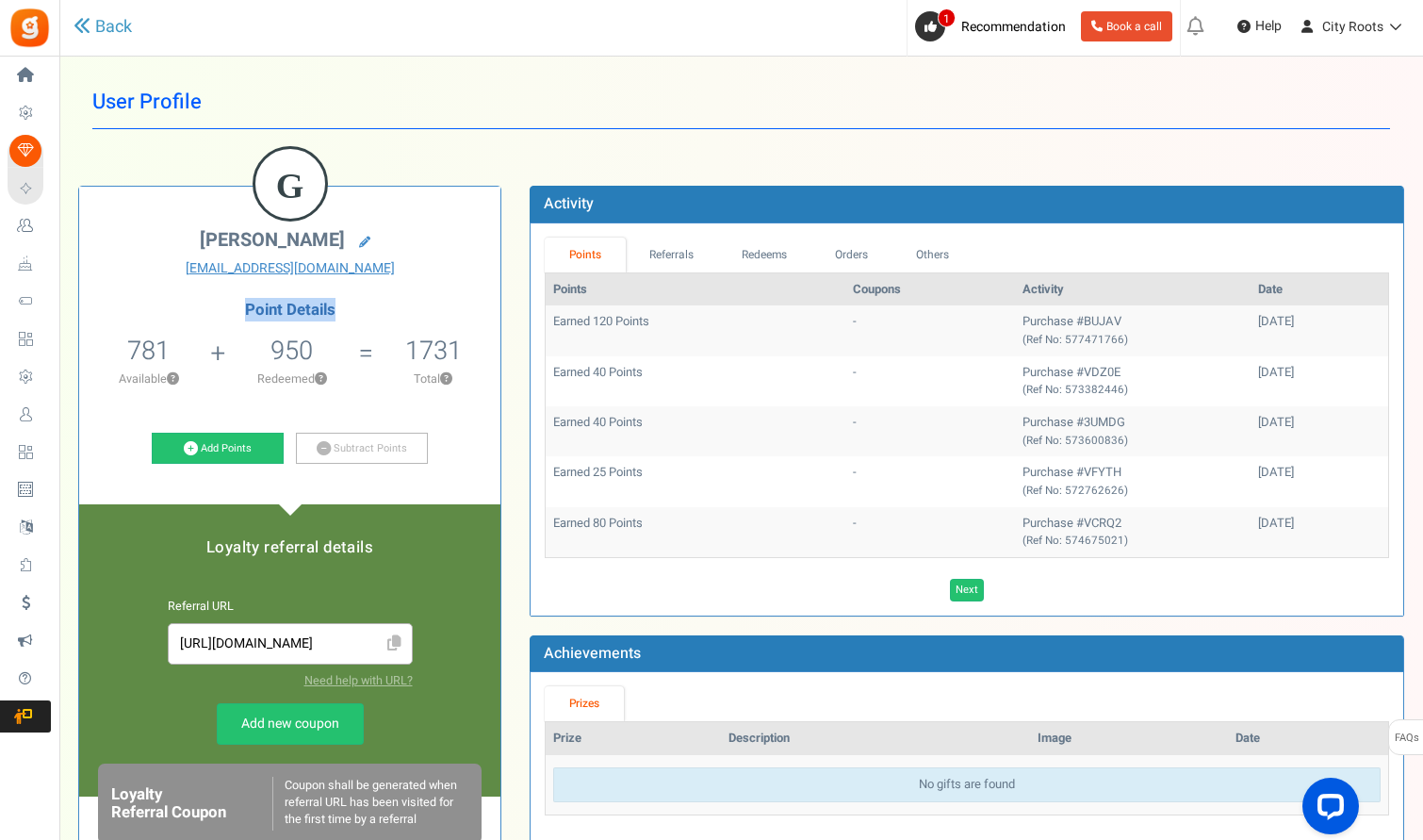
drag, startPoint x: 334, startPoint y: 313, endPoint x: 229, endPoint y: 309, distance: 105.1
click at [229, 309] on h4 "Point Details" at bounding box center [289, 310] width 421 height 17
click at [282, 303] on h4 "Point Details" at bounding box center [289, 310] width 421 height 17
click at [699, 252] on link "Referrals" at bounding box center [672, 255] width 92 height 35
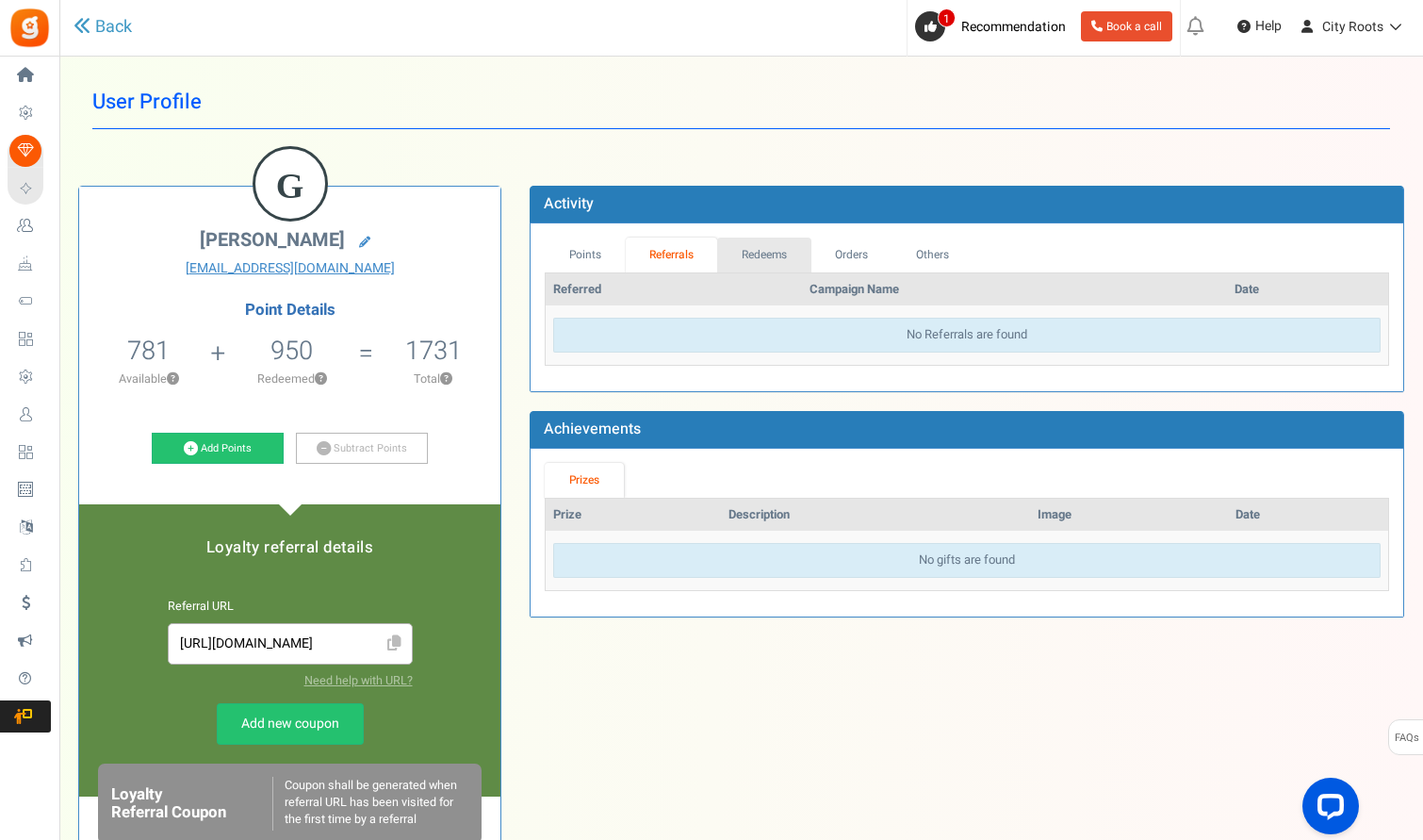
click at [765, 249] on link "Redeems" at bounding box center [764, 255] width 94 height 35
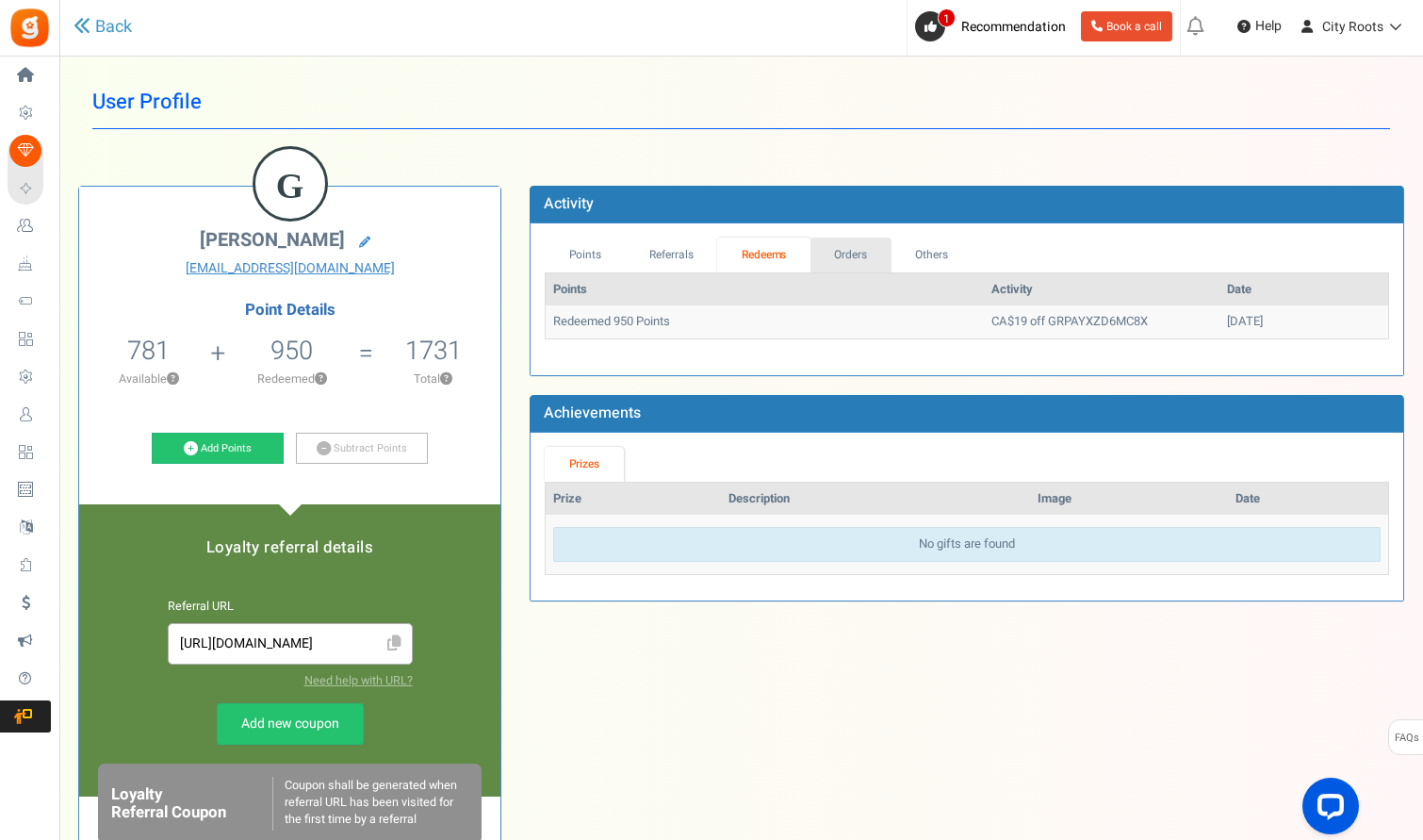
click at [855, 248] on link "Orders" at bounding box center [851, 255] width 81 height 35
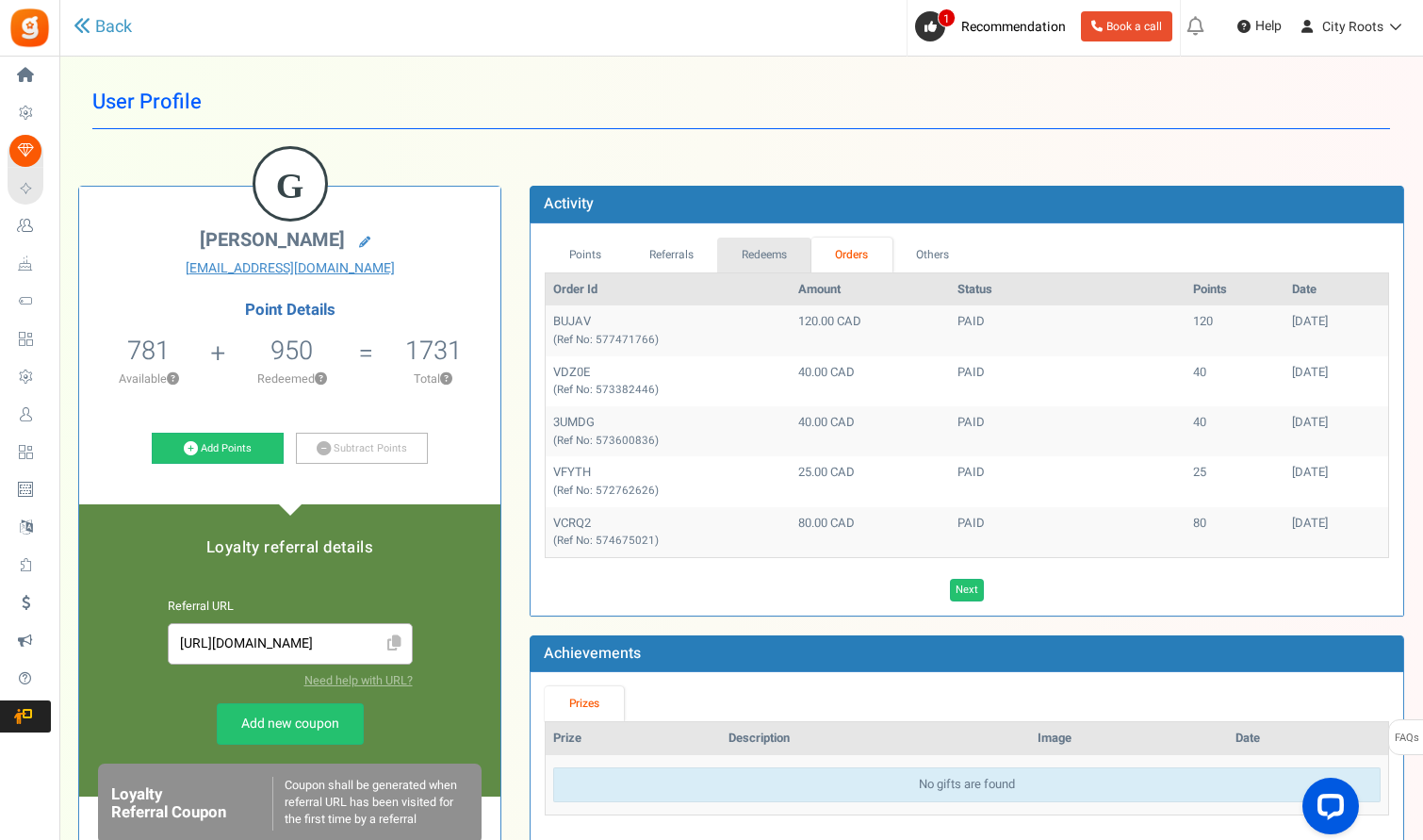
click at [775, 256] on link "Redeems" at bounding box center [764, 255] width 94 height 35
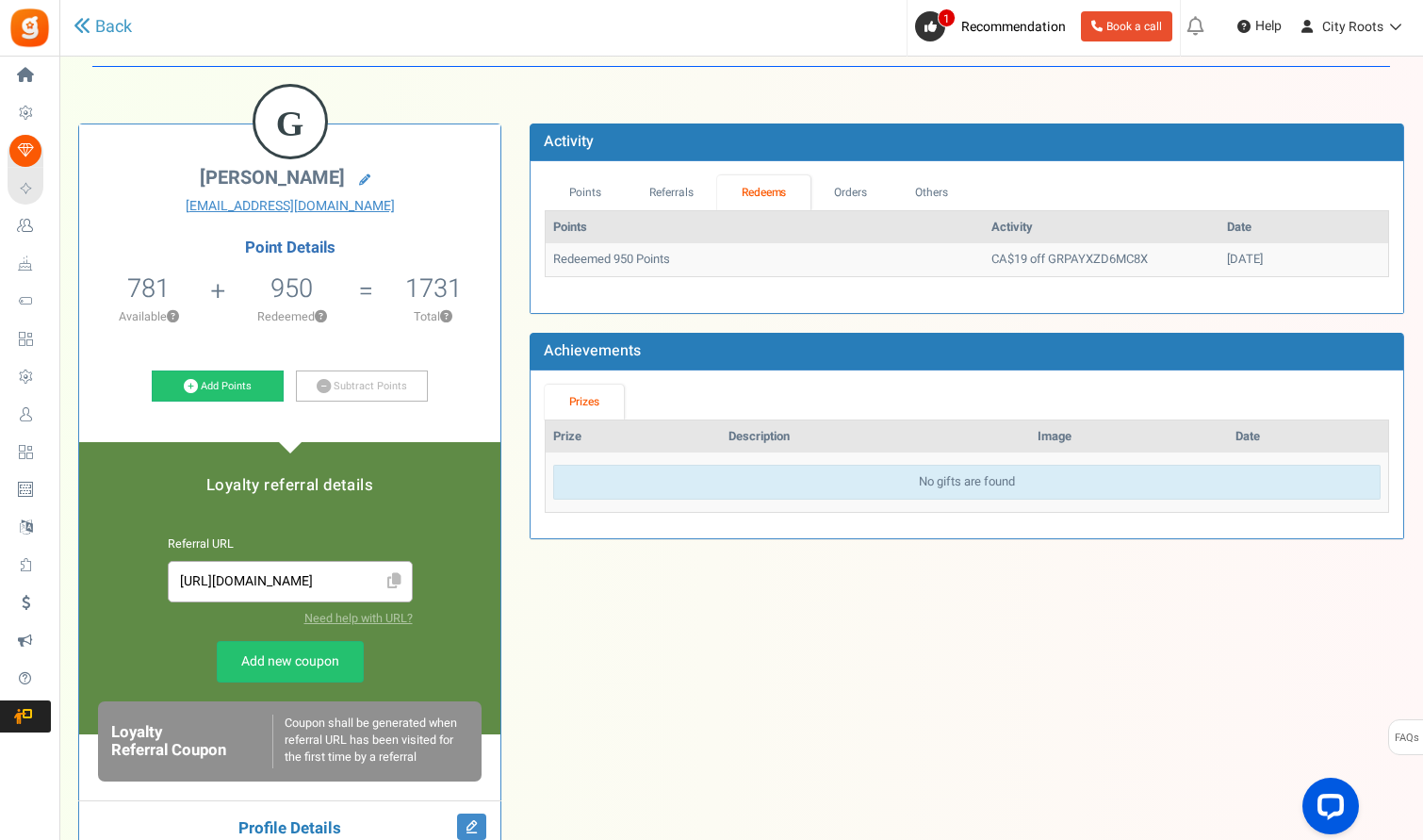
scroll to position [54, 0]
